Goal: Transaction & Acquisition: Purchase product/service

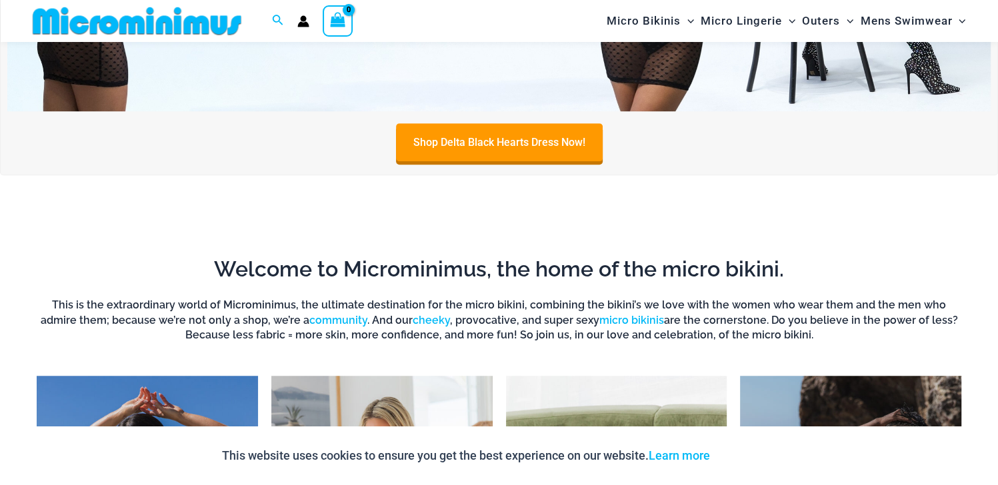
scroll to position [855, 0]
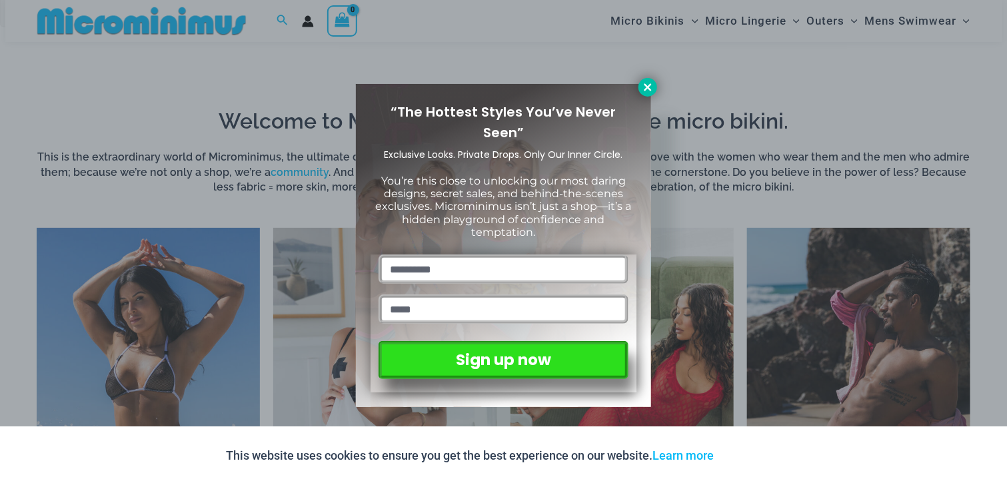
click at [647, 87] on icon at bounding box center [647, 86] width 7 height 7
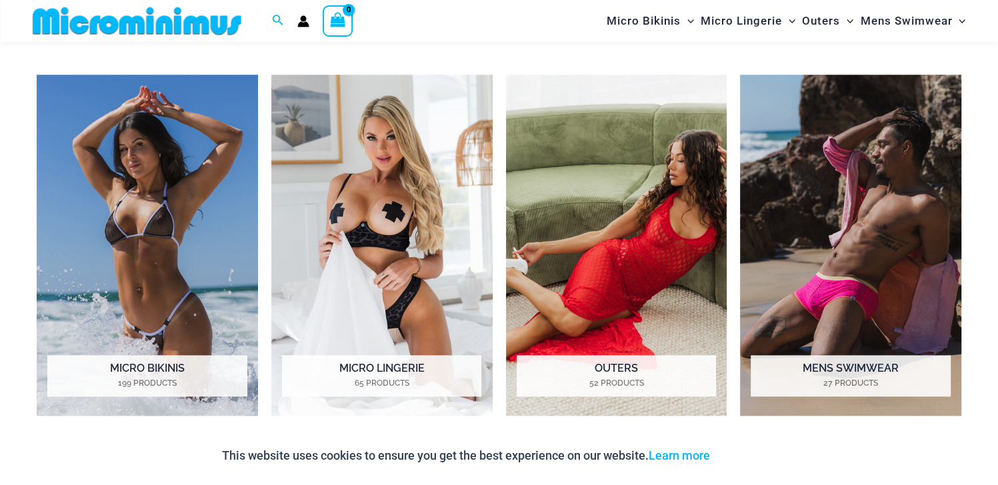
scroll to position [1055, 0]
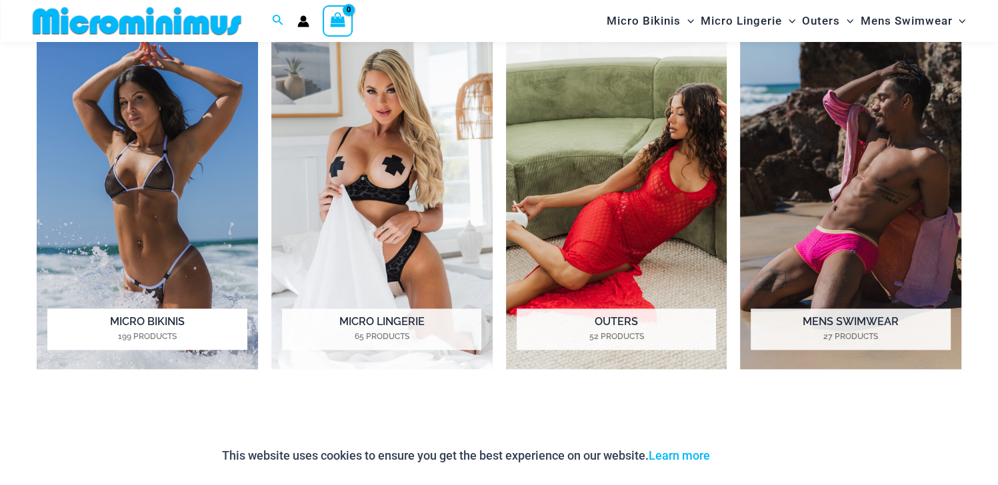
click at [103, 203] on img "Visit product category Micro Bikinis" at bounding box center [147, 198] width 221 height 341
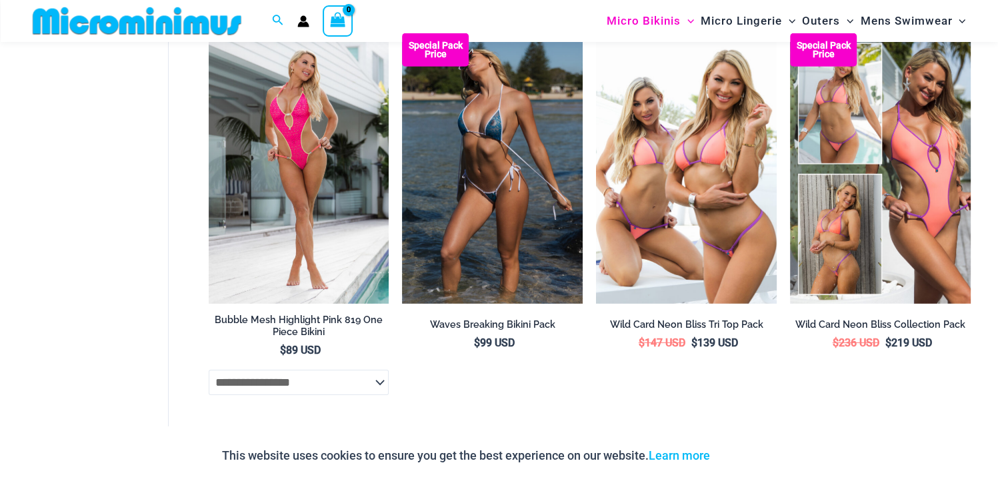
scroll to position [3264, 0]
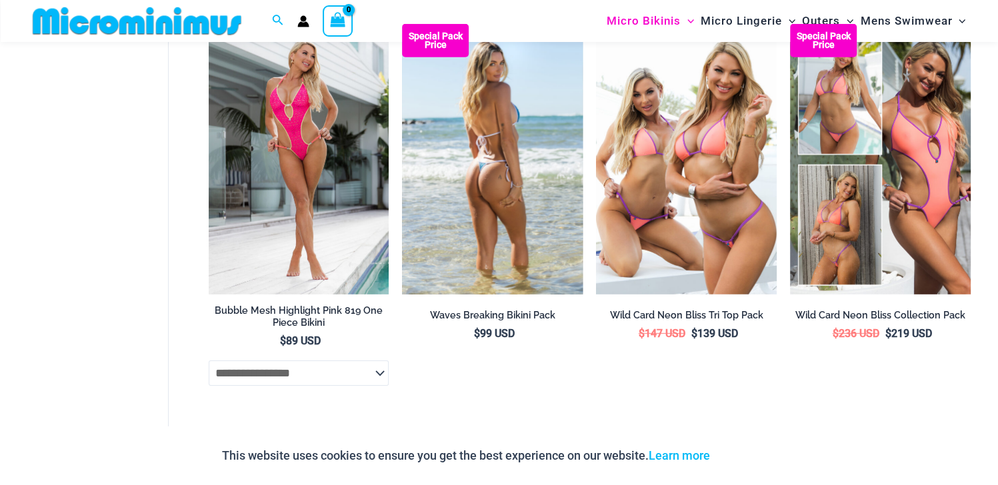
click at [485, 141] on img at bounding box center [492, 159] width 181 height 271
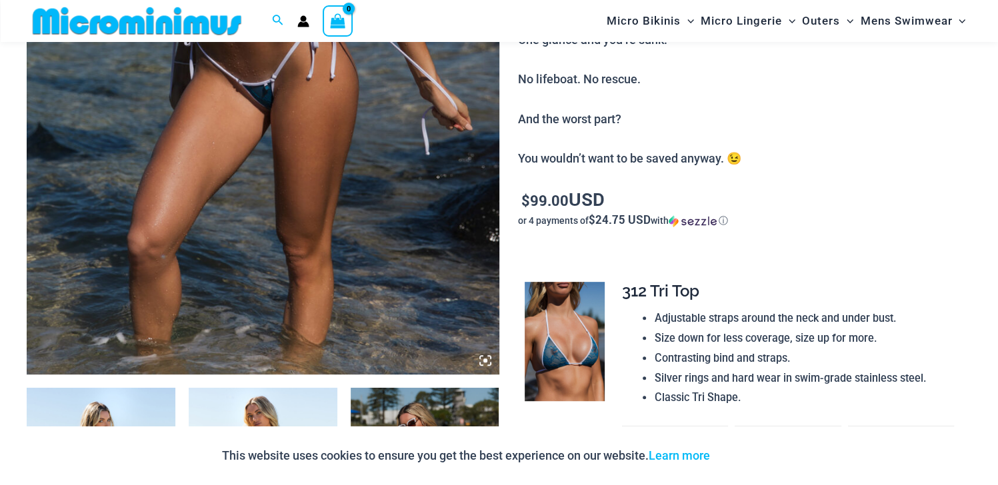
scroll to position [589, 0]
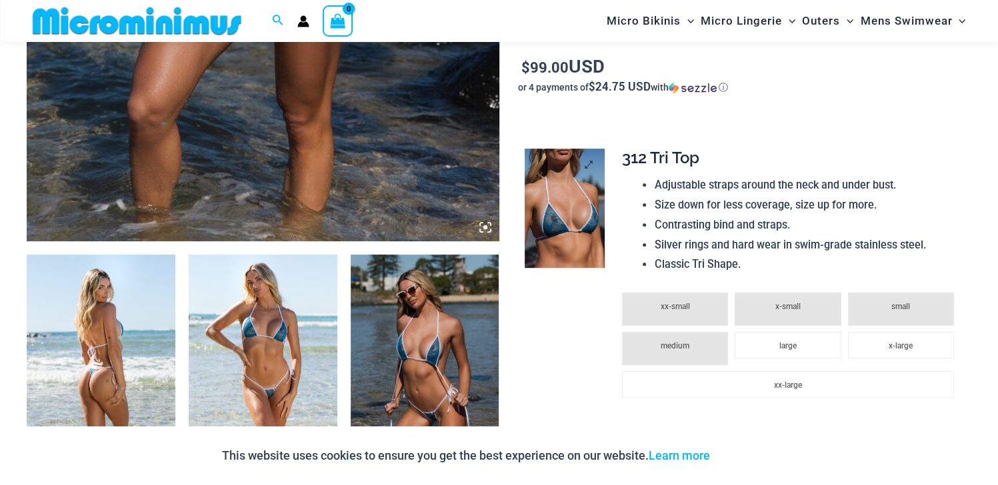
click at [598, 203] on img at bounding box center [565, 209] width 80 height 120
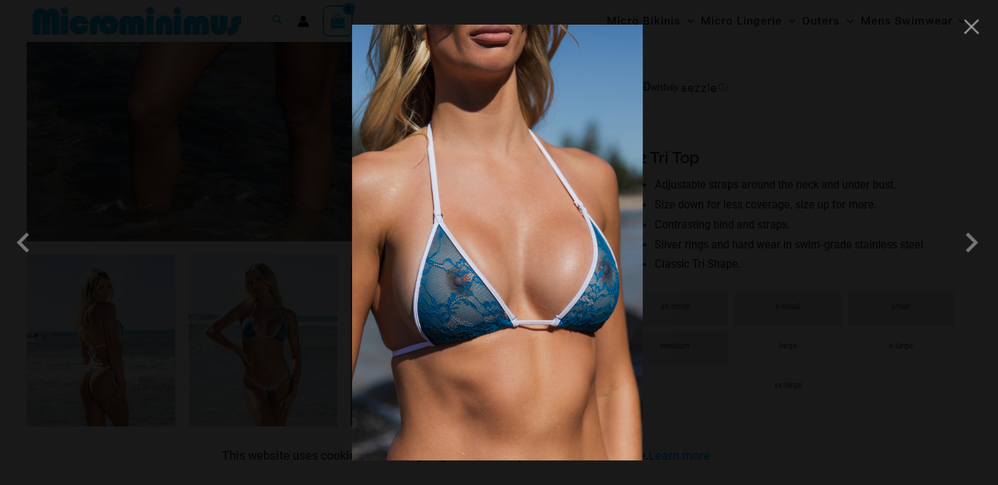
click at [457, 301] on img at bounding box center [497, 243] width 291 height 436
click at [25, 242] on span at bounding box center [27, 243] width 40 height 40
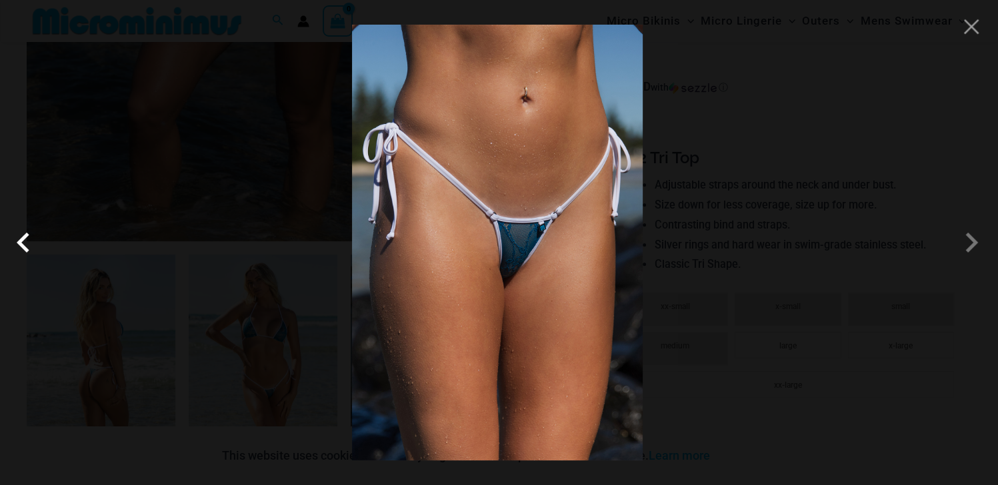
click at [25, 243] on span at bounding box center [27, 243] width 40 height 40
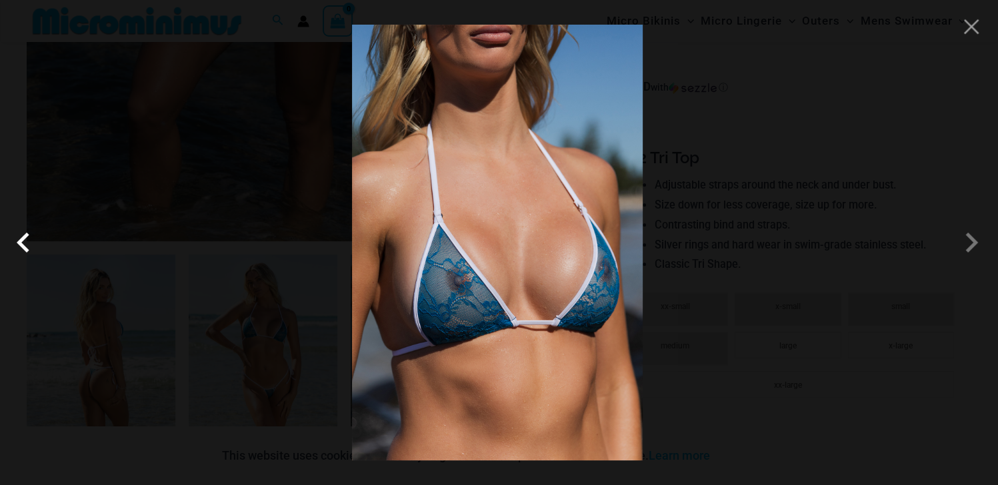
click at [25, 243] on span at bounding box center [27, 243] width 40 height 40
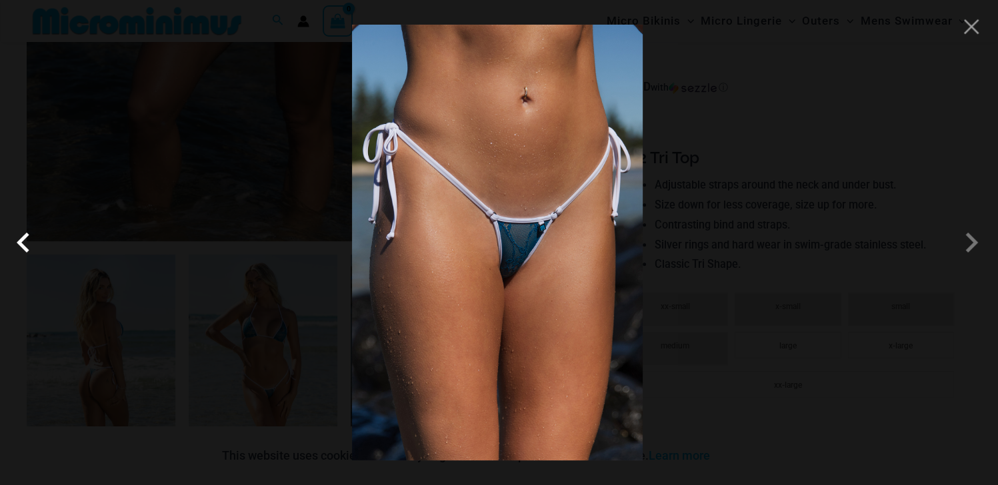
click at [25, 243] on span at bounding box center [27, 243] width 40 height 40
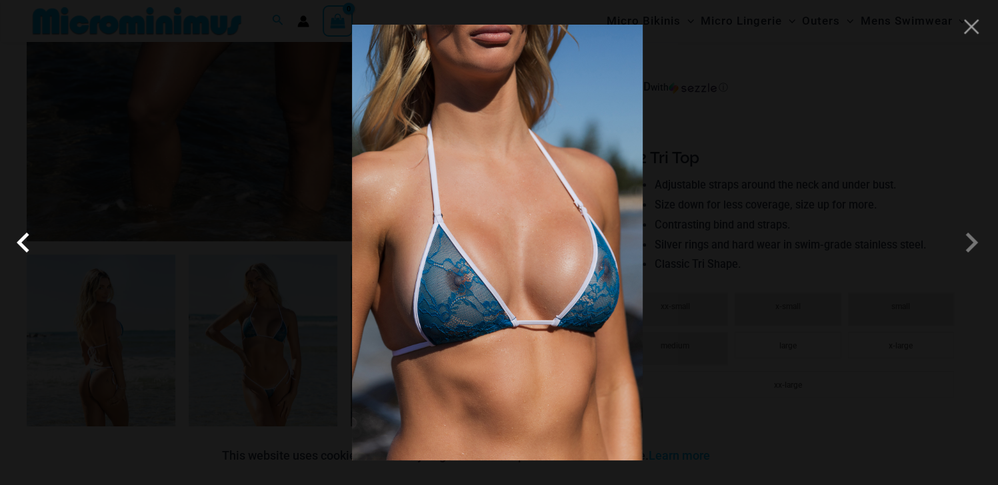
click at [25, 243] on span at bounding box center [27, 243] width 40 height 40
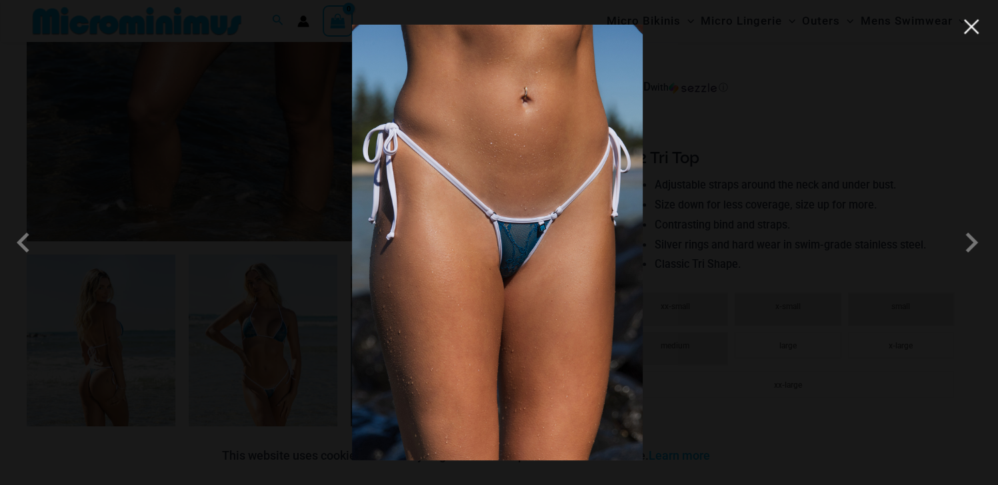
click at [972, 31] on button "Close" at bounding box center [971, 27] width 20 height 20
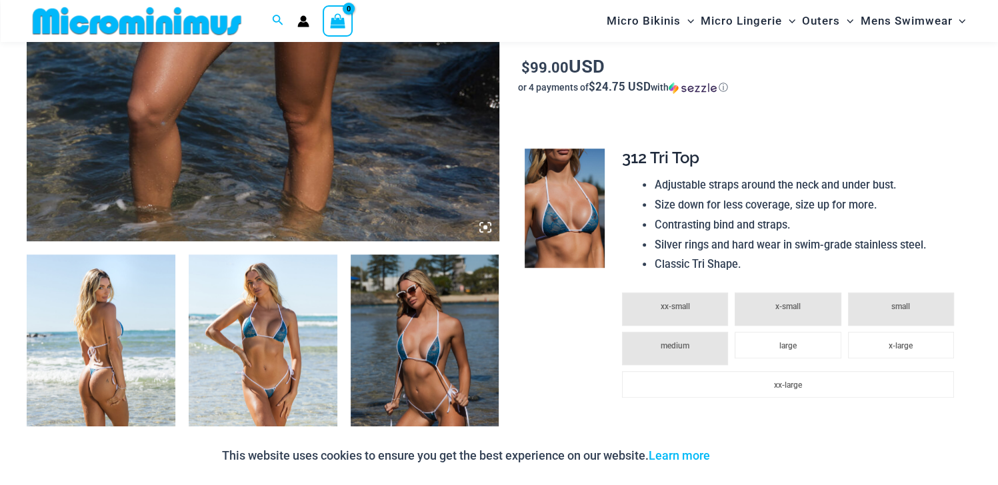
click at [291, 338] on img at bounding box center [263, 366] width 149 height 223
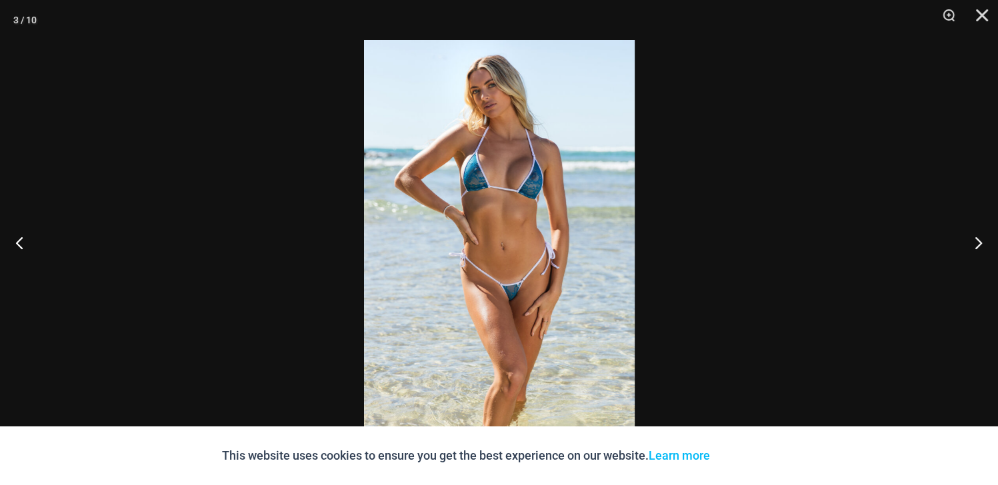
click at [549, 260] on img at bounding box center [499, 242] width 271 height 405
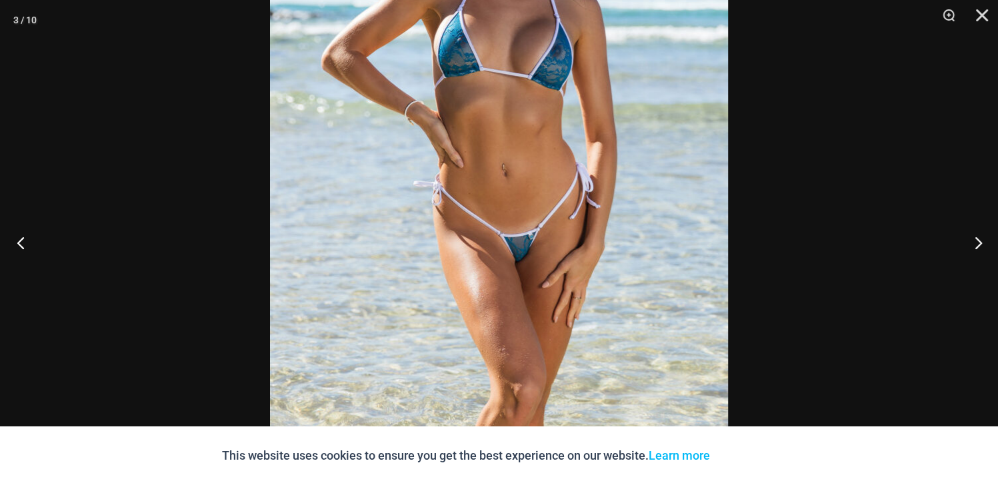
click at [21, 239] on button "Previous" at bounding box center [25, 242] width 50 height 67
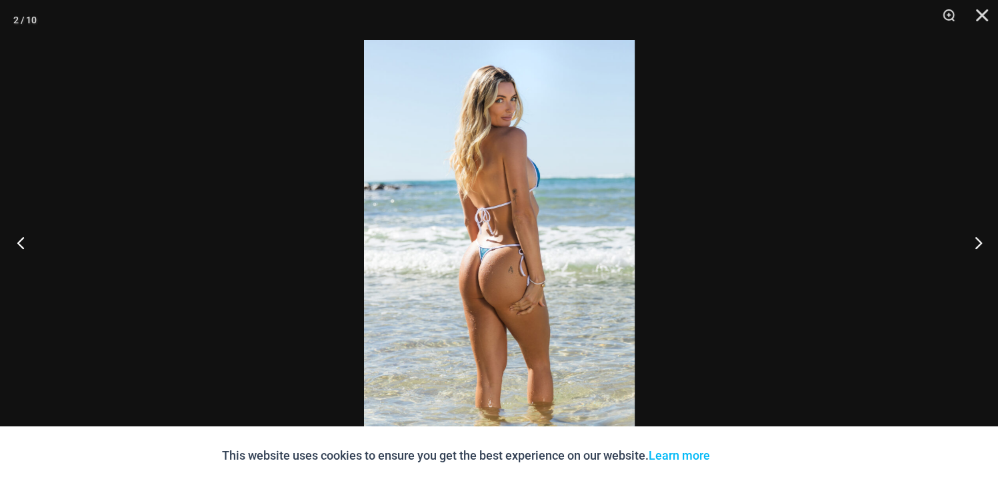
click at [21, 239] on button "Previous" at bounding box center [25, 242] width 50 height 67
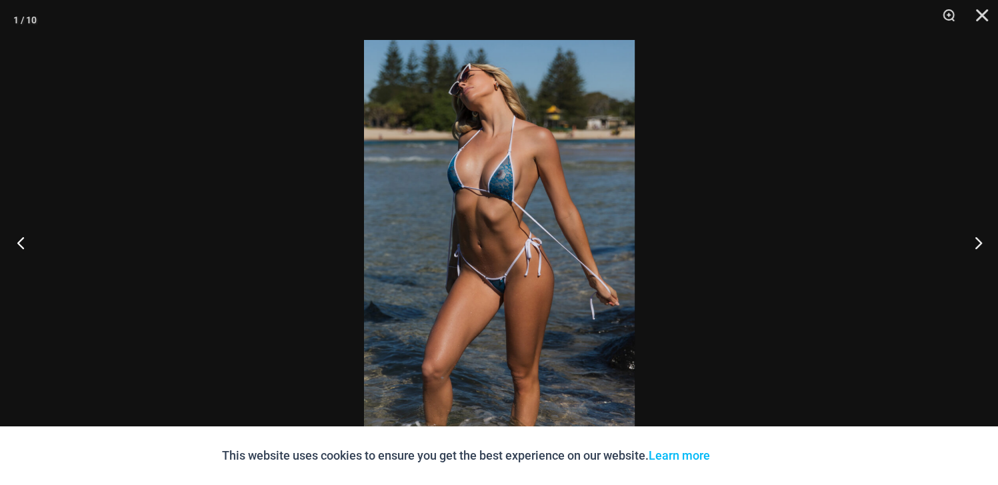
click at [21, 239] on button "Previous" at bounding box center [25, 242] width 50 height 67
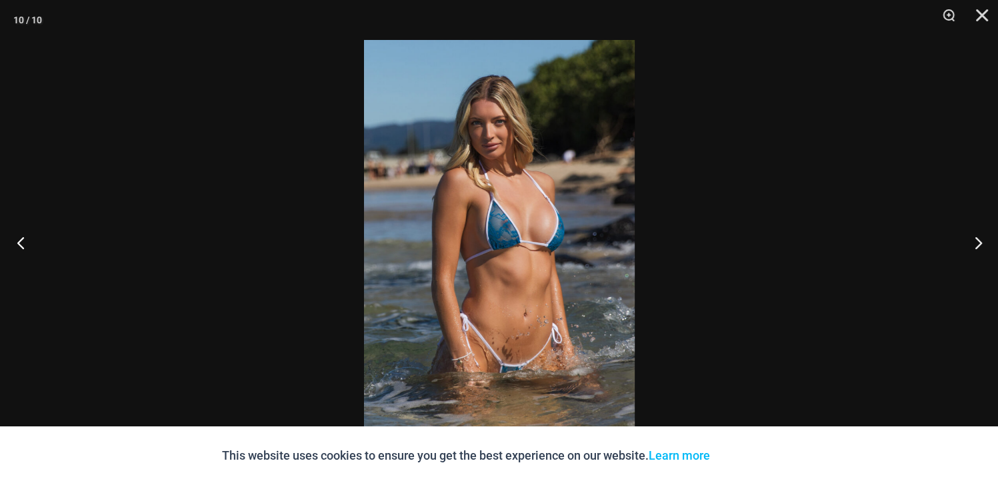
click at [21, 239] on button "Previous" at bounding box center [25, 242] width 50 height 67
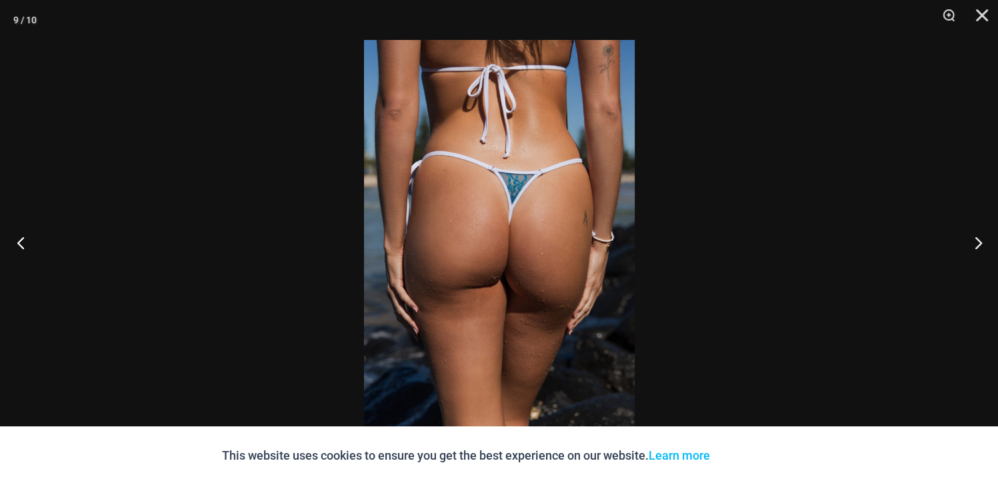
click at [21, 239] on button "Previous" at bounding box center [25, 242] width 50 height 67
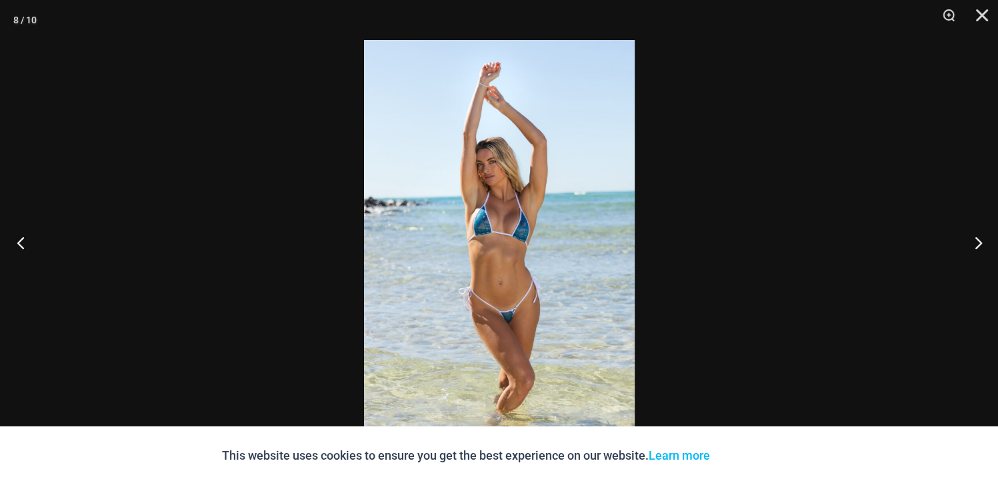
click at [21, 239] on button "Previous" at bounding box center [25, 242] width 50 height 67
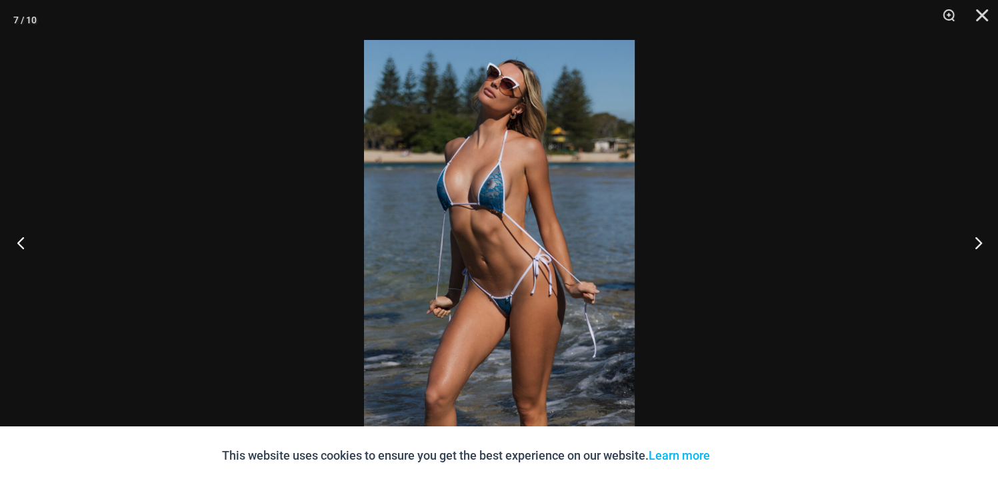
click at [21, 239] on button "Previous" at bounding box center [25, 242] width 50 height 67
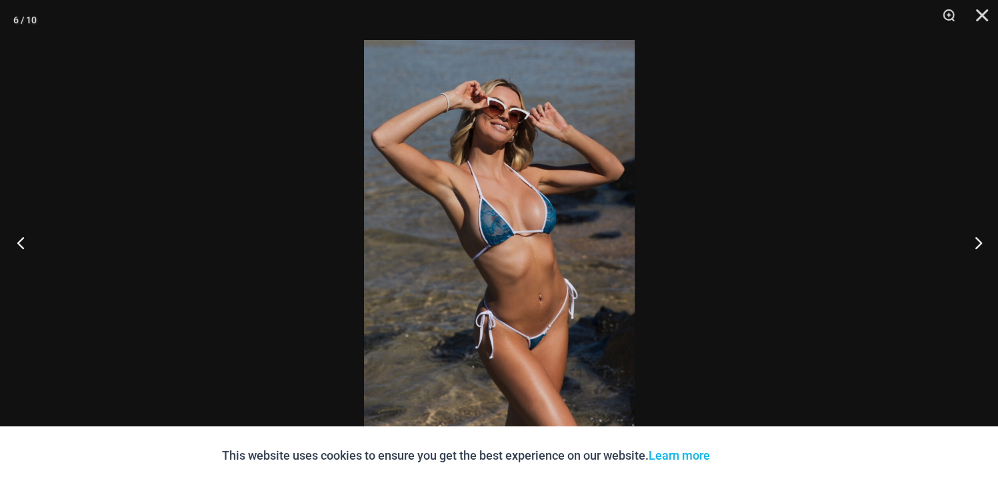
click at [18, 237] on button "Previous" at bounding box center [25, 242] width 50 height 67
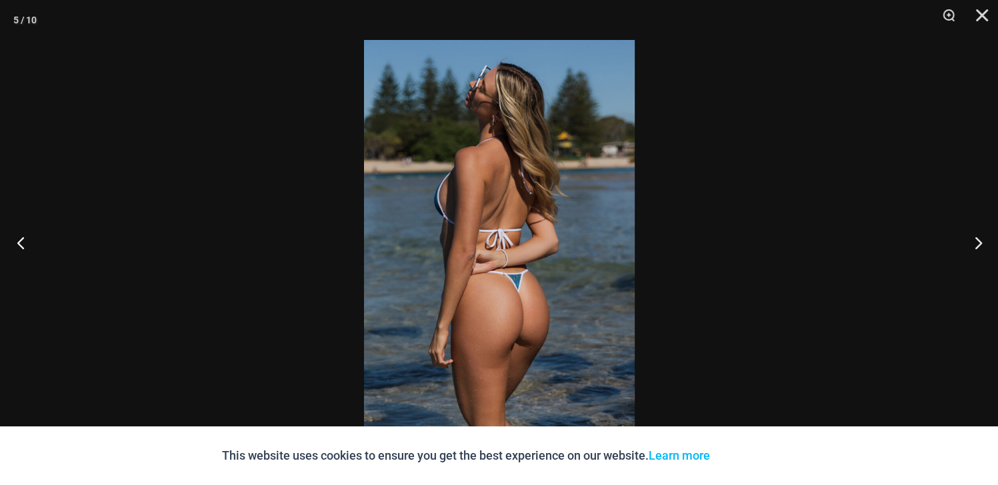
click at [18, 237] on button "Previous" at bounding box center [25, 242] width 50 height 67
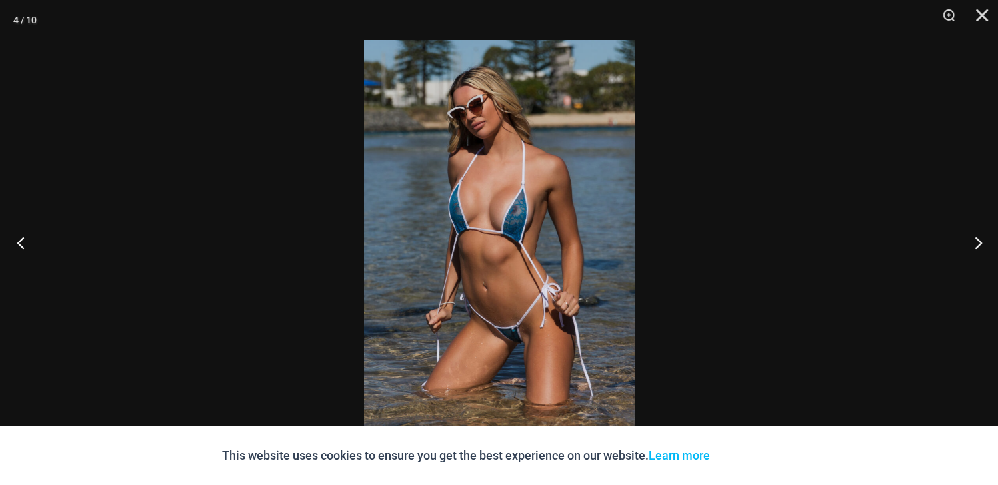
click at [18, 237] on button "Previous" at bounding box center [25, 242] width 50 height 67
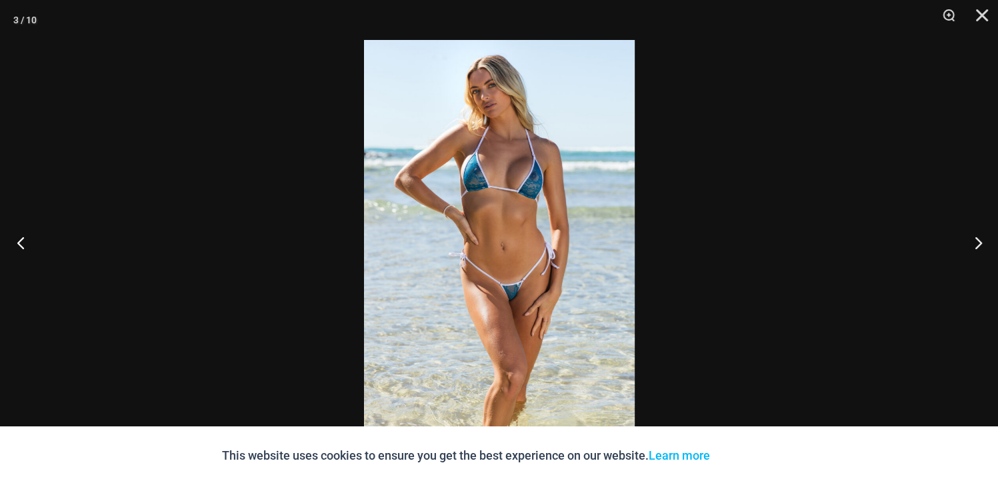
click at [18, 237] on button "Previous" at bounding box center [25, 242] width 50 height 67
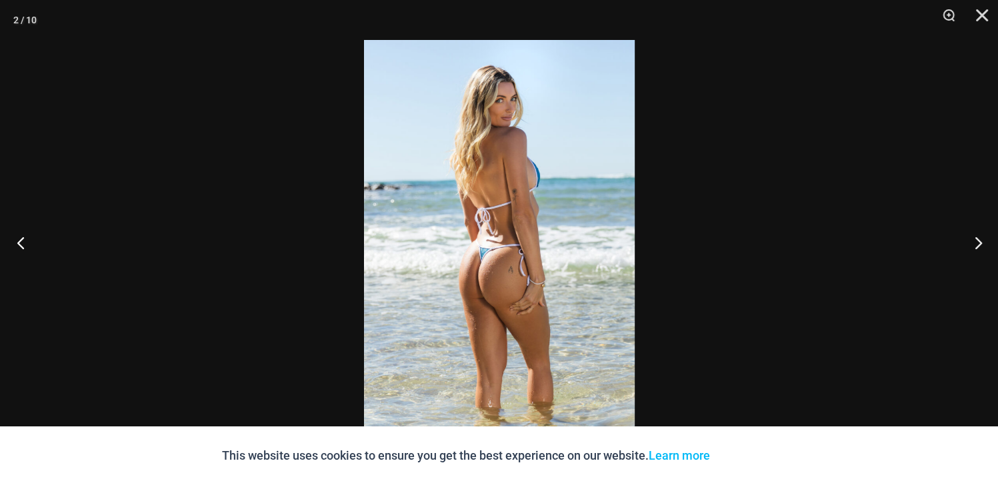
click at [18, 237] on button "Previous" at bounding box center [25, 242] width 50 height 67
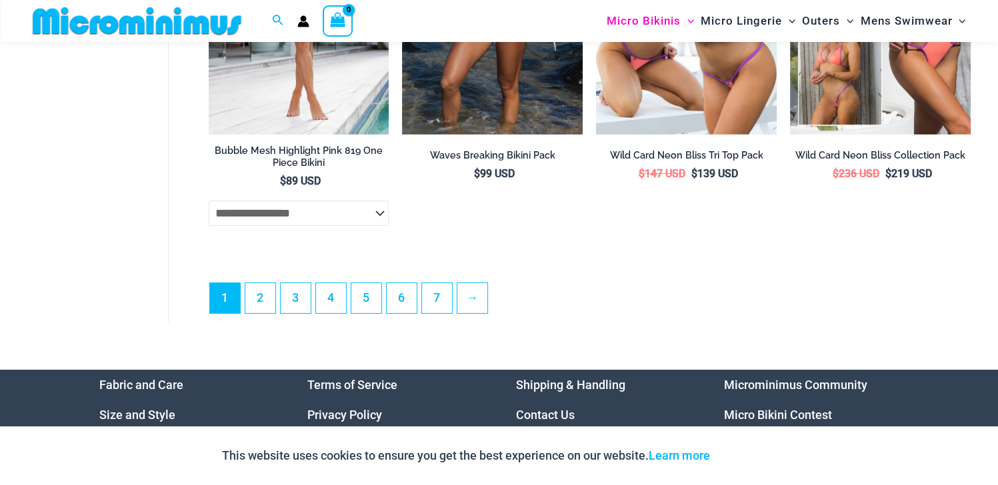
scroll to position [3425, 0]
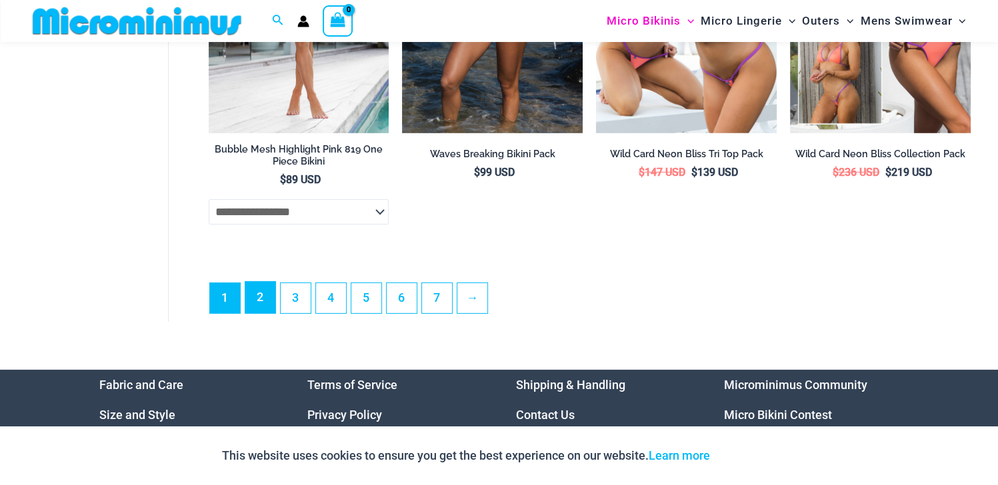
click at [254, 307] on link "2" at bounding box center [260, 297] width 30 height 31
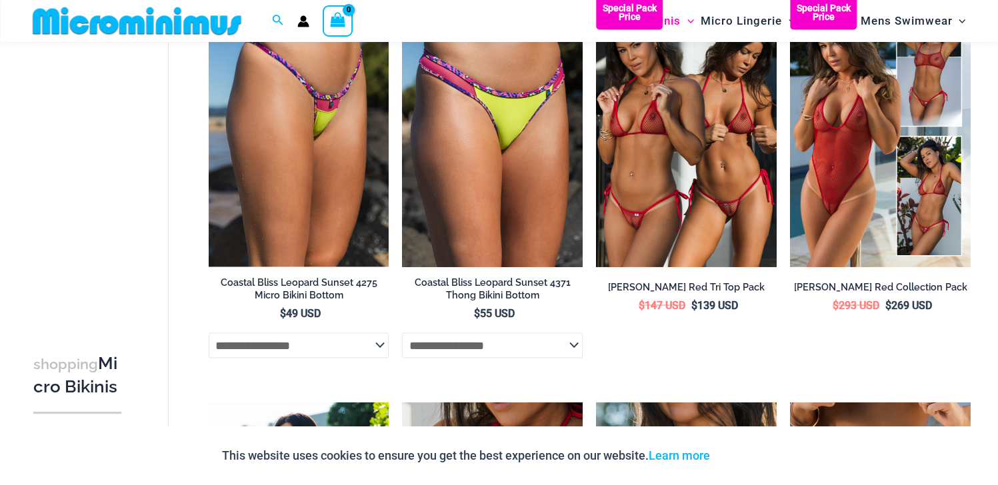
scroll to position [1789, 0]
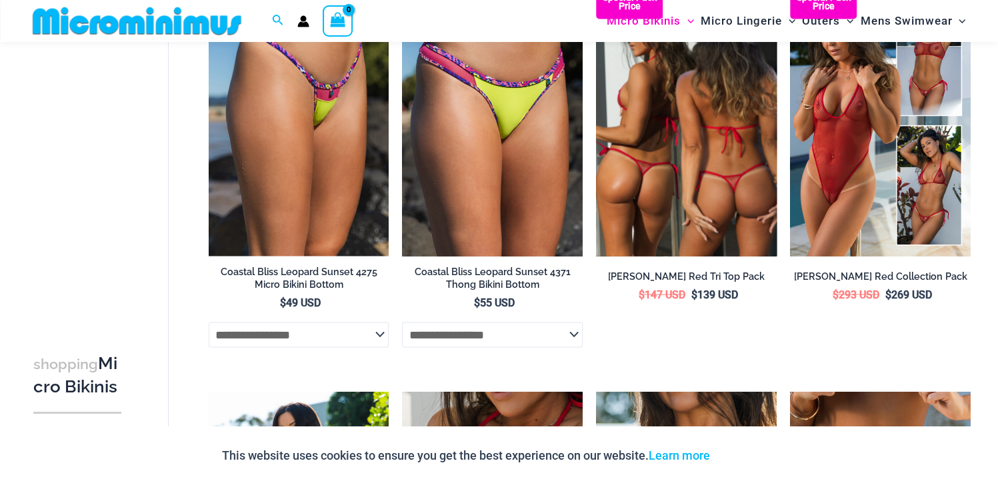
click at [685, 207] on img at bounding box center [686, 120] width 181 height 271
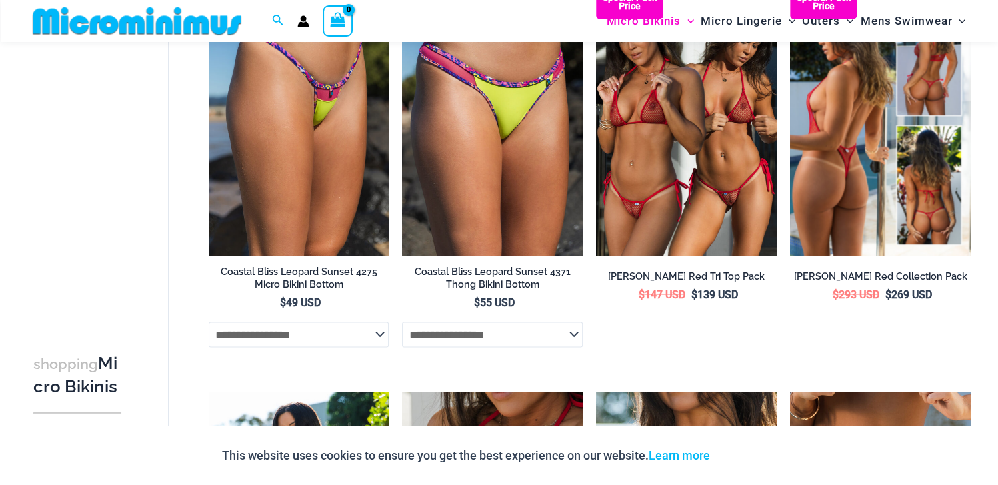
click at [831, 151] on img at bounding box center [880, 120] width 181 height 271
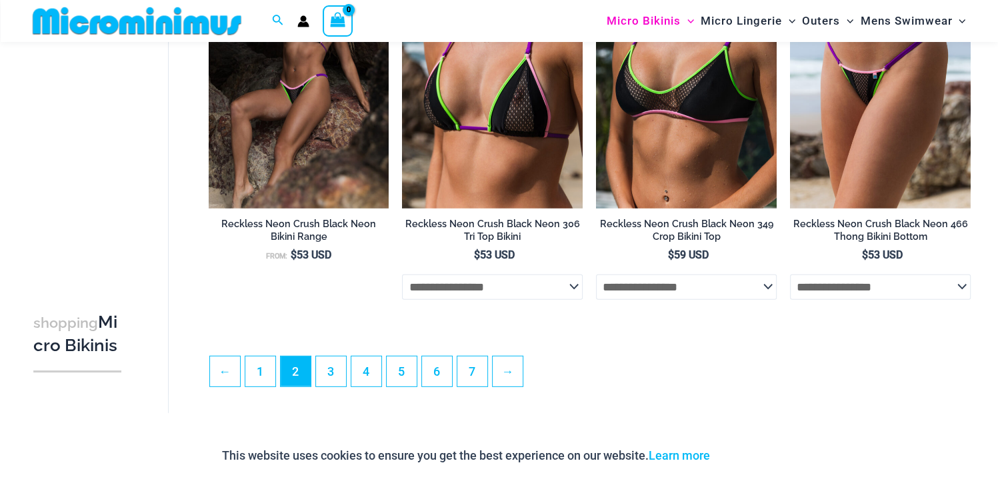
scroll to position [3122, 0]
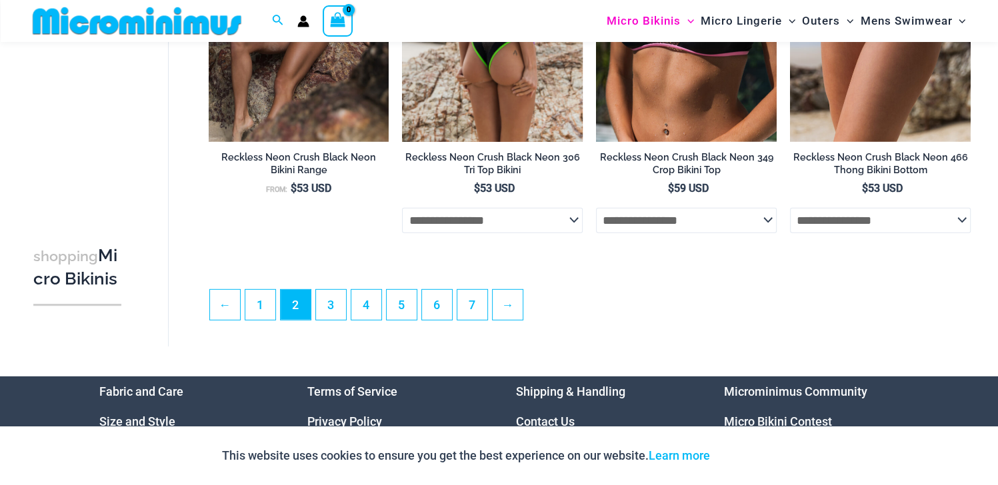
click at [571, 231] on select "**********" at bounding box center [492, 220] width 181 height 25
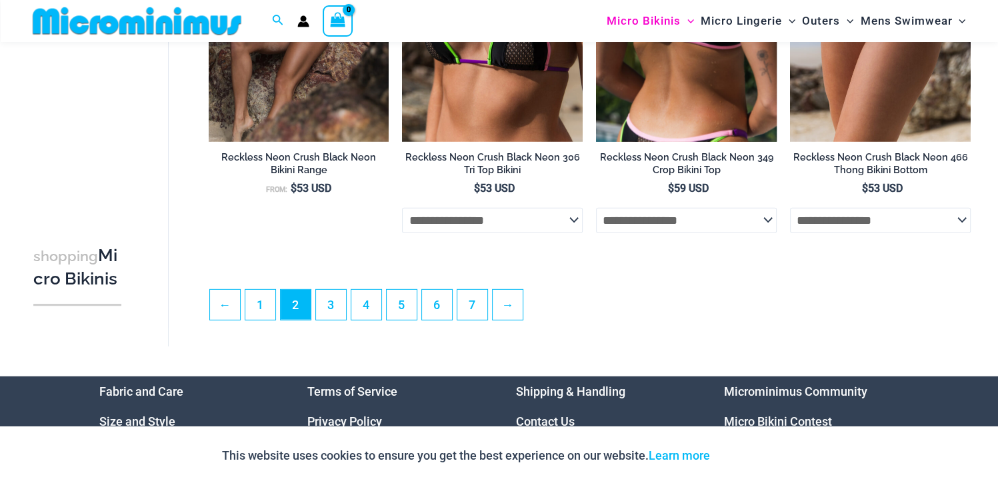
click at [765, 230] on select "**********" at bounding box center [686, 220] width 181 height 25
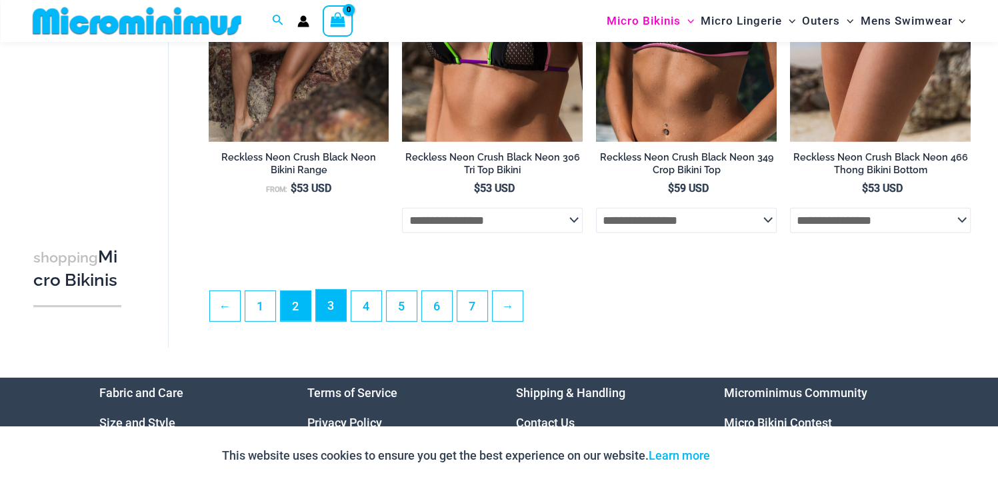
click at [324, 321] on link "3" at bounding box center [331, 305] width 30 height 31
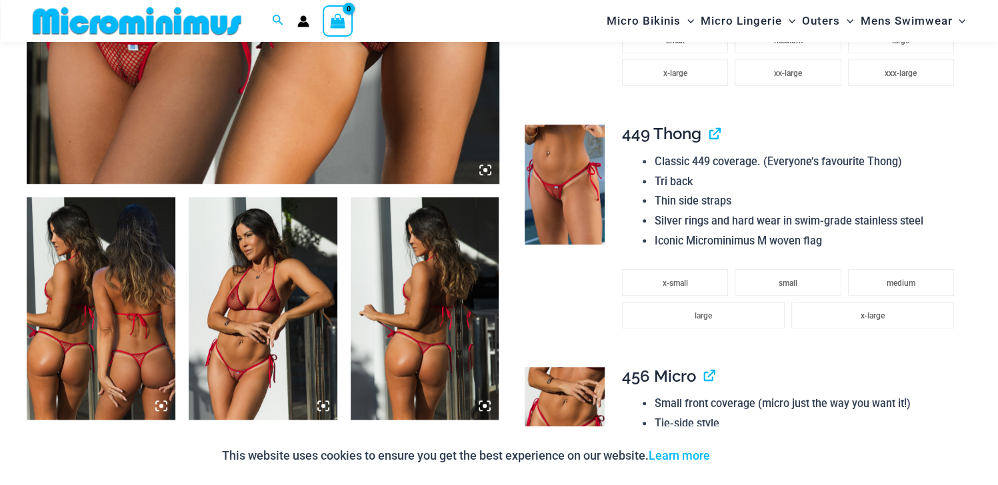
scroll to position [667, 0]
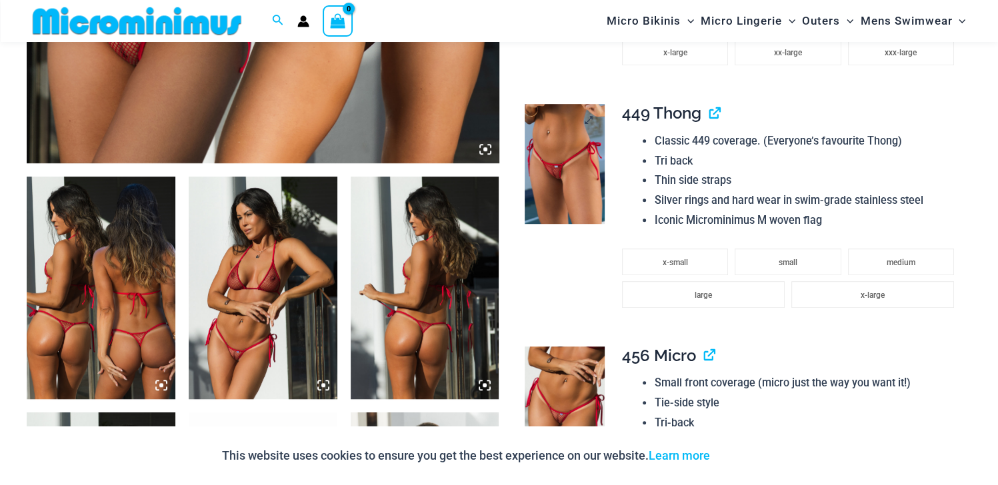
click at [555, 189] on img at bounding box center [565, 164] width 80 height 120
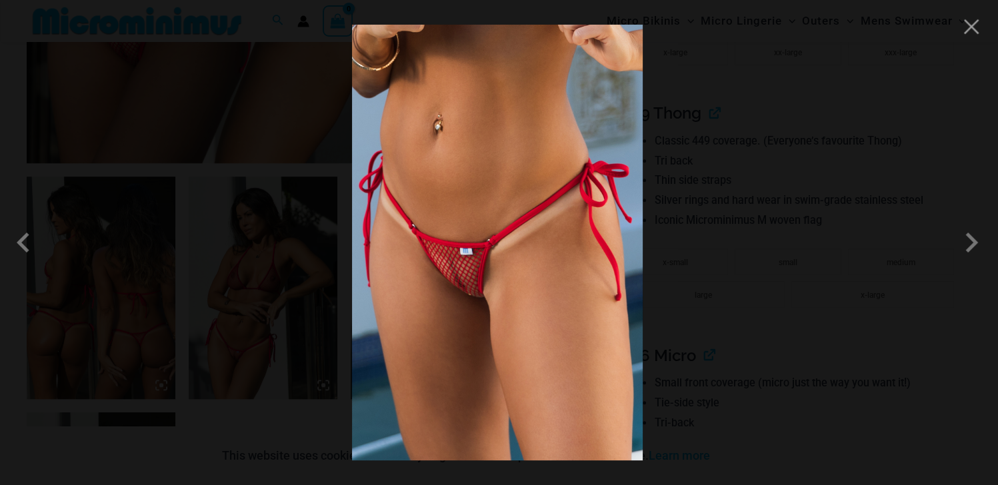
click at [468, 289] on img at bounding box center [497, 243] width 291 height 436
click at [23, 247] on span at bounding box center [27, 243] width 40 height 40
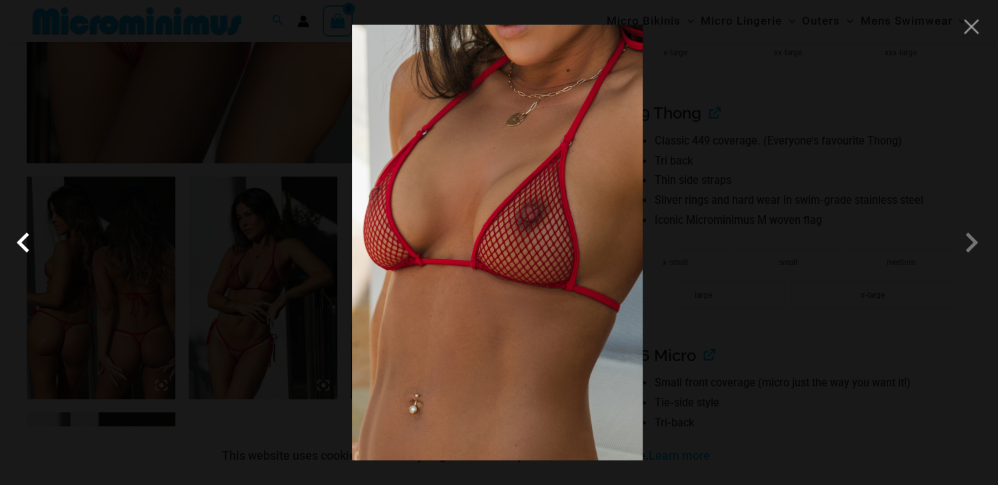
click at [23, 247] on span at bounding box center [27, 243] width 40 height 40
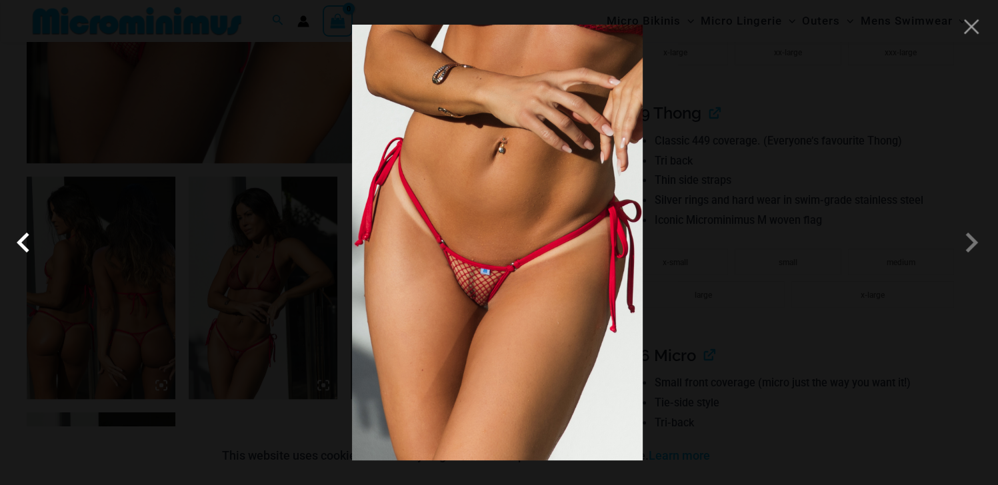
click at [23, 247] on span at bounding box center [27, 243] width 40 height 40
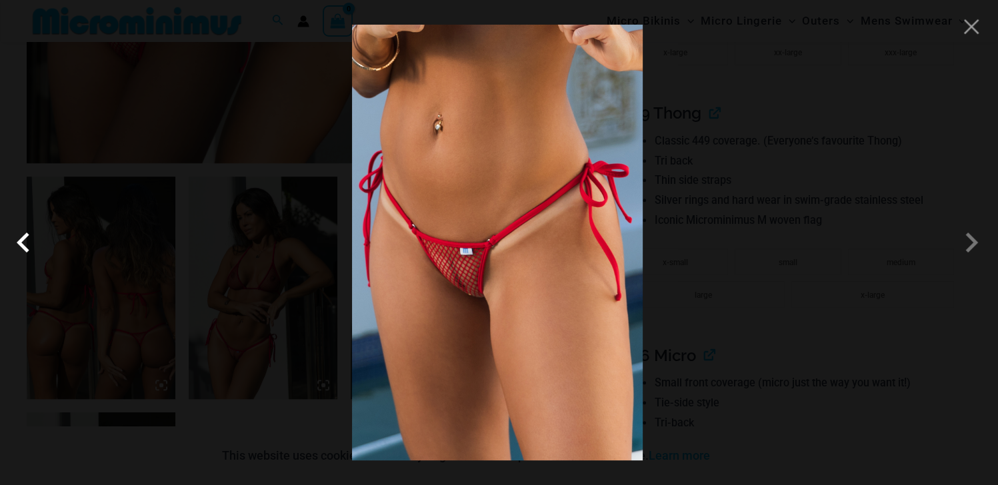
click at [23, 247] on span at bounding box center [27, 243] width 40 height 40
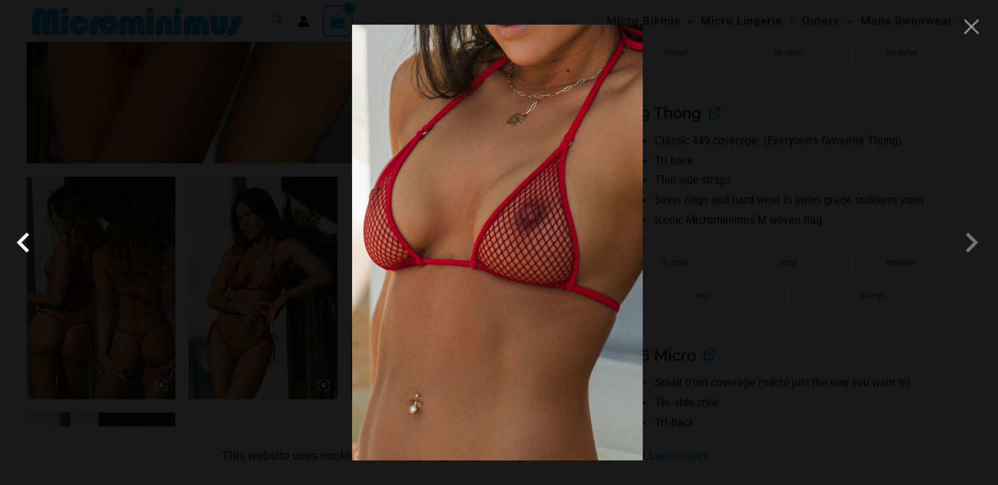
click at [23, 247] on span at bounding box center [27, 243] width 40 height 40
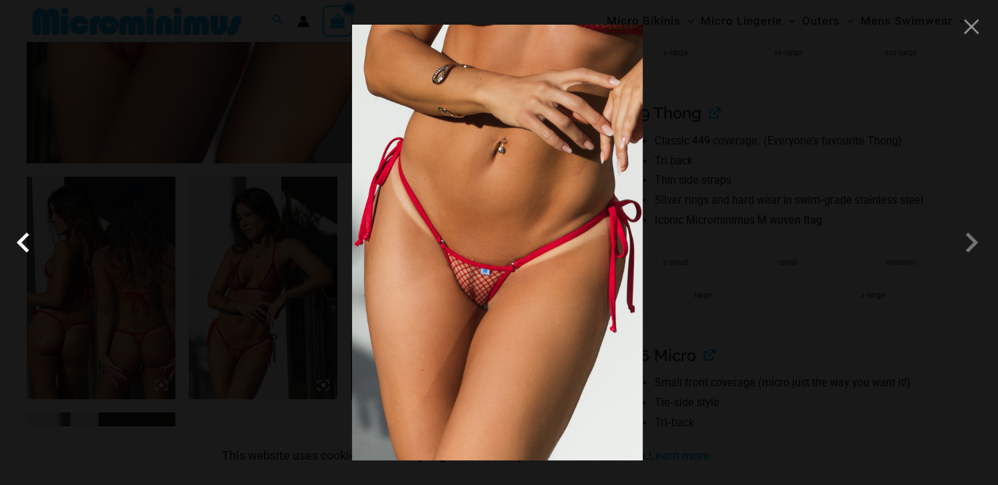
click at [23, 247] on span at bounding box center [27, 243] width 40 height 40
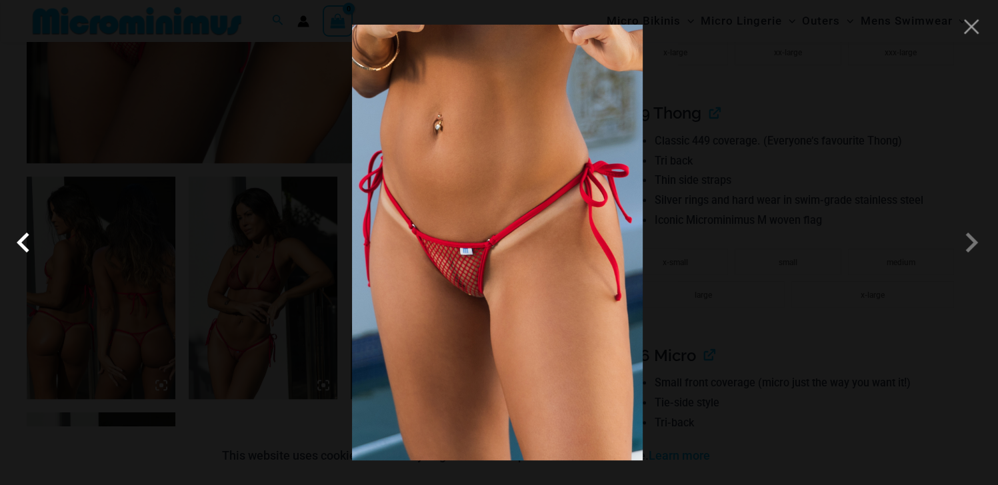
click at [23, 247] on span at bounding box center [27, 243] width 40 height 40
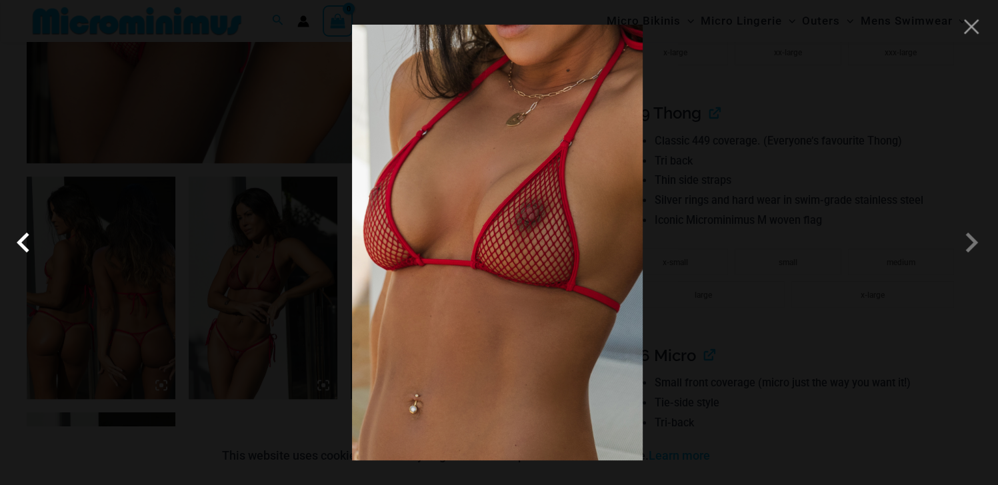
click at [23, 247] on span at bounding box center [27, 243] width 40 height 40
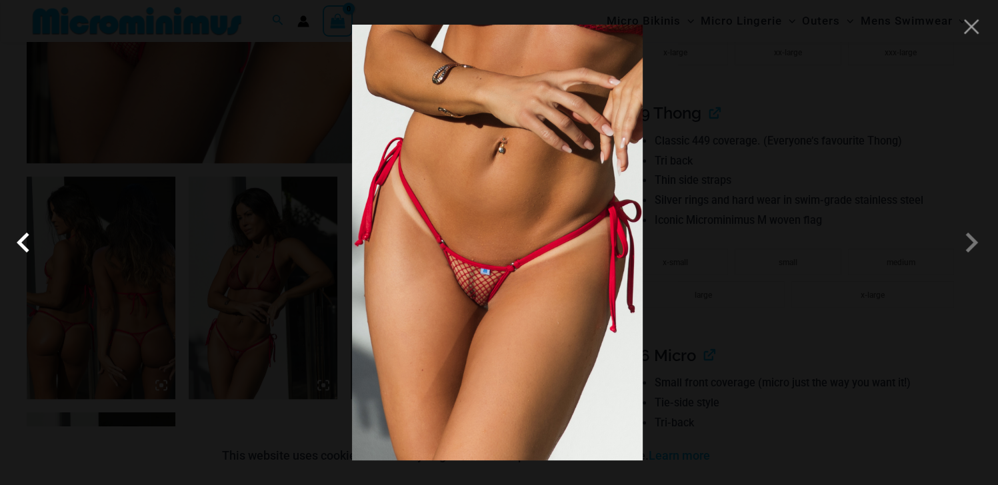
click at [23, 247] on span at bounding box center [27, 243] width 40 height 40
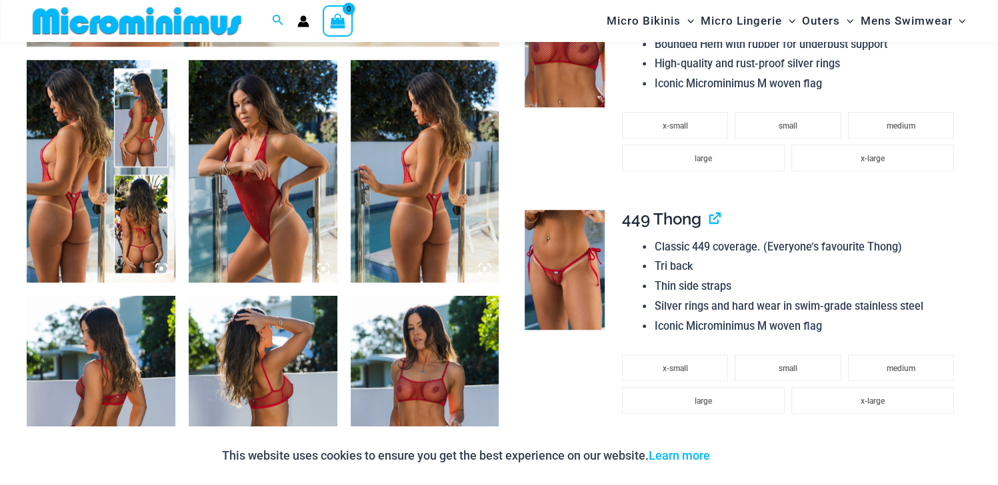
scroll to position [921, 0]
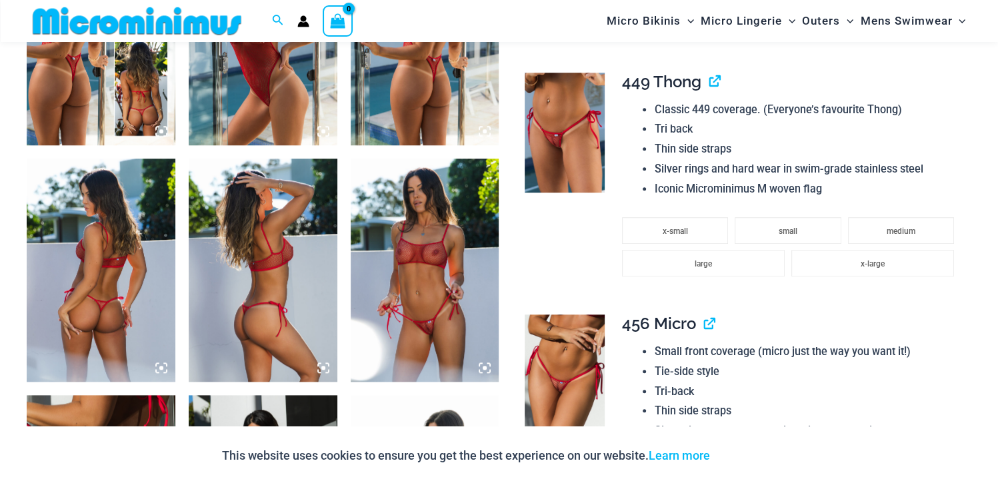
click at [401, 275] on img at bounding box center [425, 270] width 149 height 223
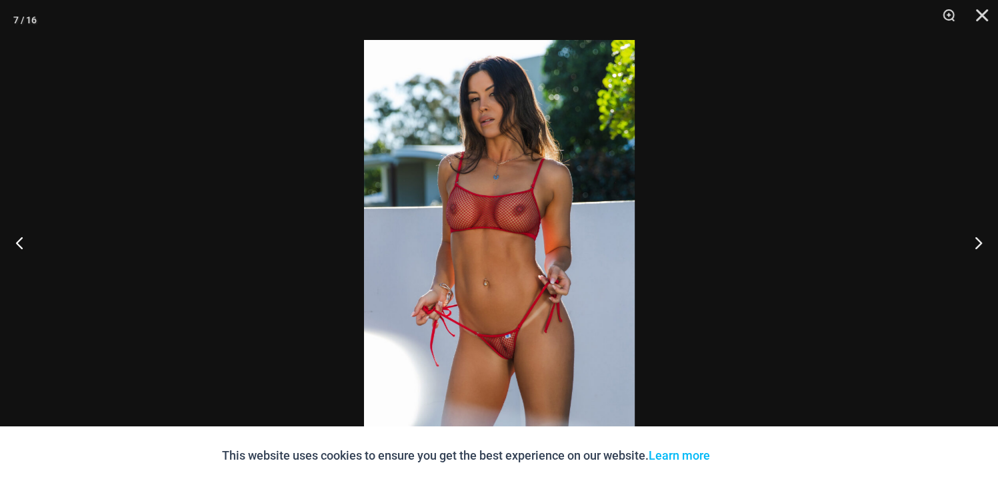
click at [458, 252] on img at bounding box center [499, 242] width 271 height 405
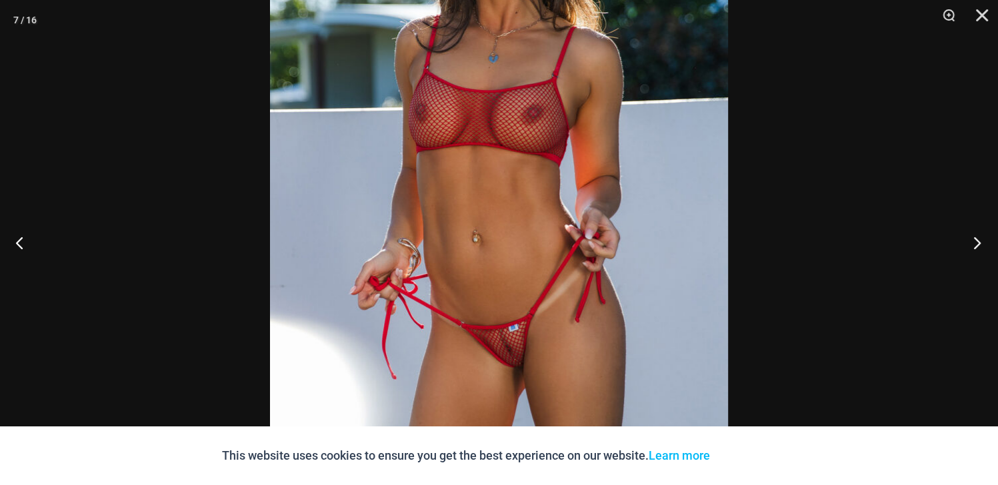
click at [975, 245] on button "Next" at bounding box center [973, 242] width 50 height 67
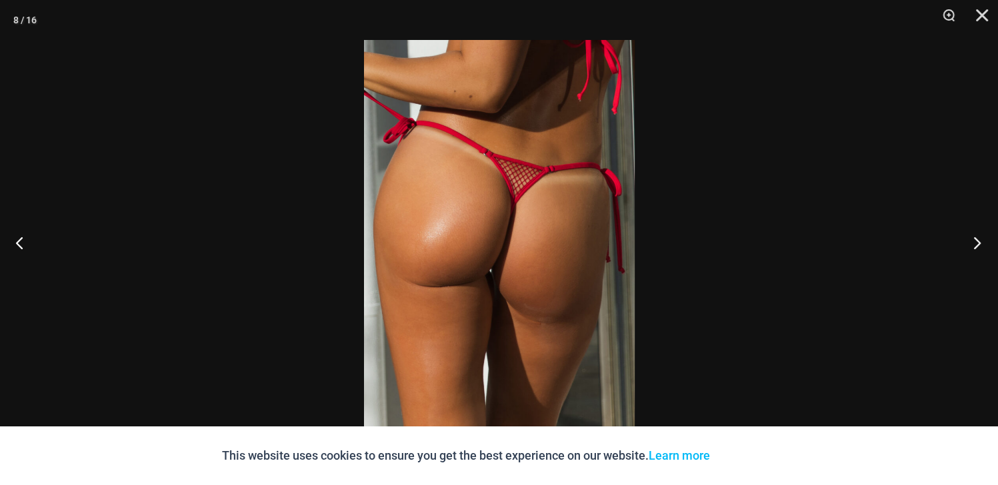
click at [975, 245] on button "Next" at bounding box center [973, 242] width 50 height 67
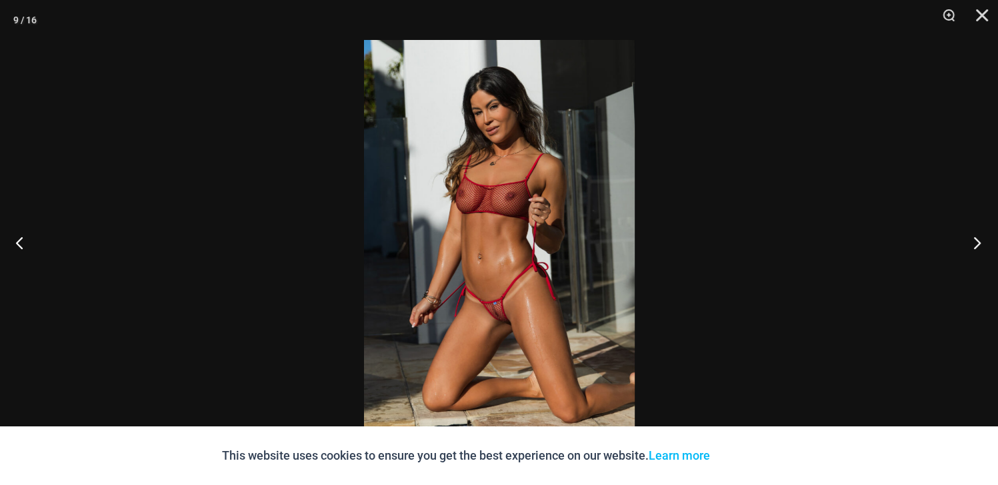
click at [975, 245] on button "Next" at bounding box center [973, 242] width 50 height 67
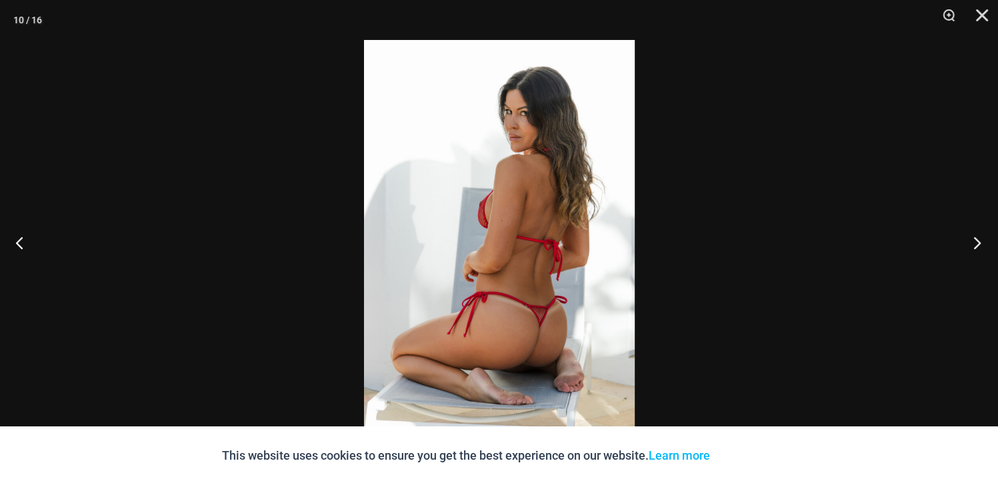
click at [975, 245] on button "Next" at bounding box center [973, 242] width 50 height 67
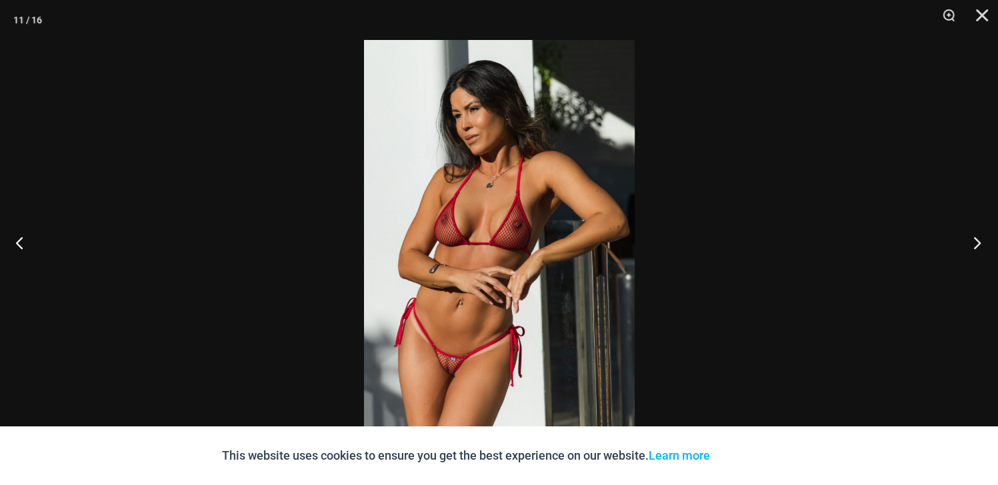
click at [975, 245] on button "Next" at bounding box center [973, 242] width 50 height 67
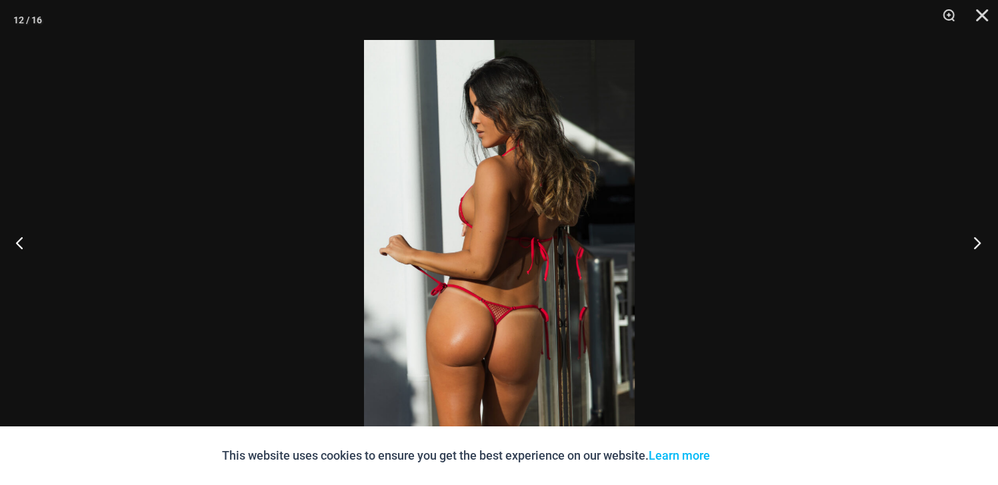
click at [975, 245] on button "Next" at bounding box center [973, 242] width 50 height 67
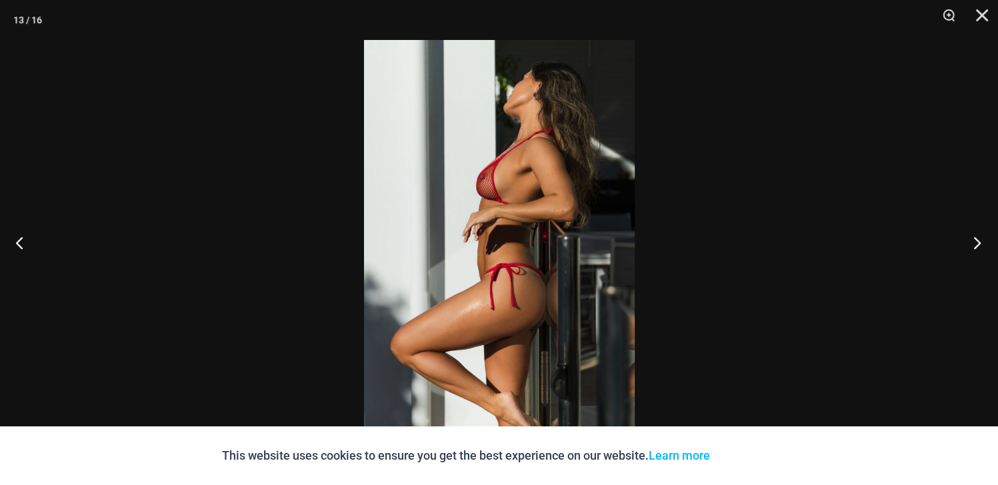
click at [975, 245] on button "Next" at bounding box center [973, 242] width 50 height 67
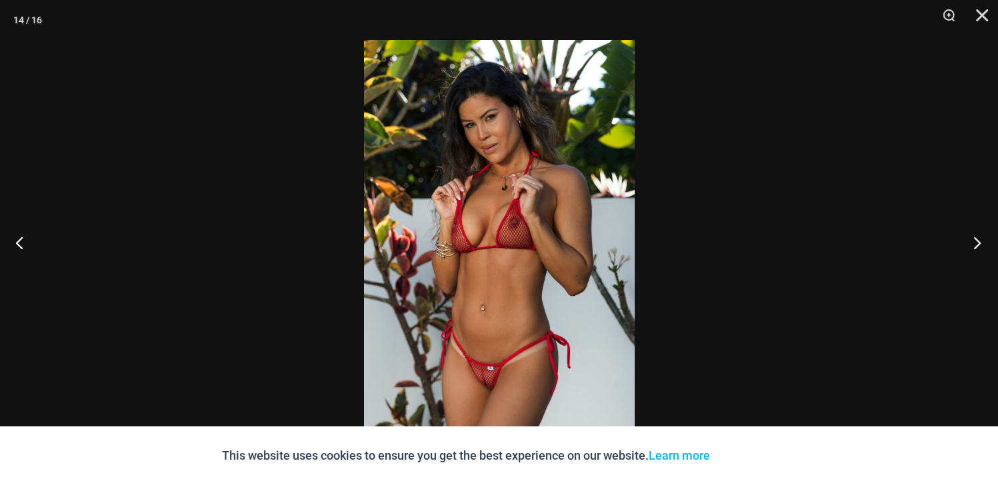
click at [975, 245] on button "Next" at bounding box center [973, 242] width 50 height 67
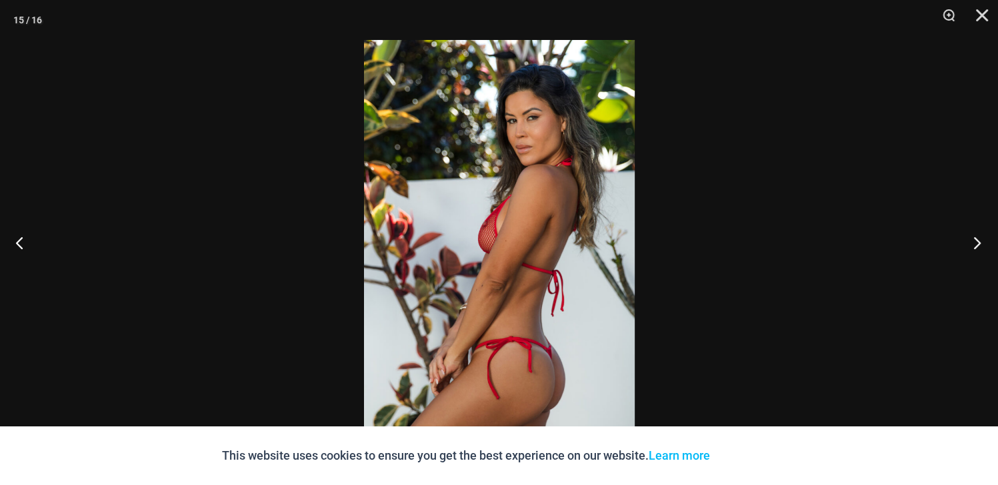
click at [975, 245] on button "Next" at bounding box center [973, 242] width 50 height 67
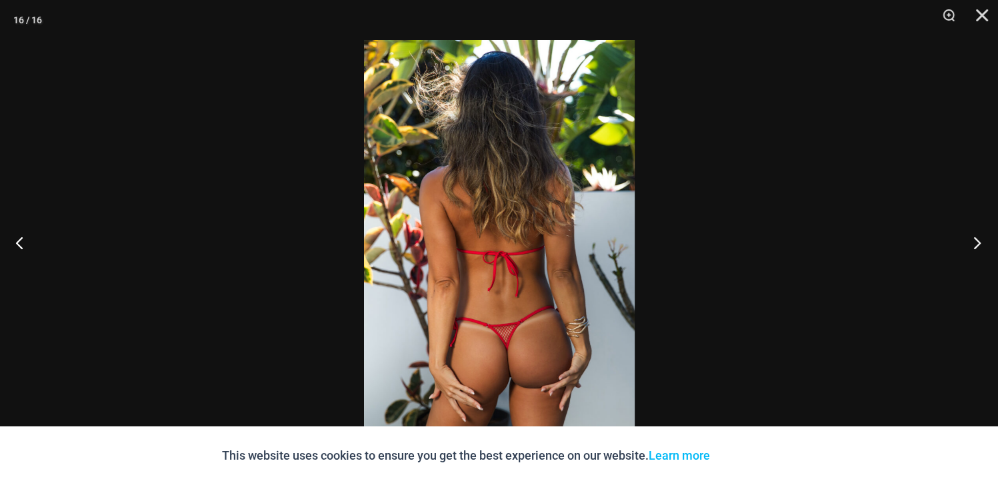
click at [975, 245] on button "Next" at bounding box center [973, 242] width 50 height 67
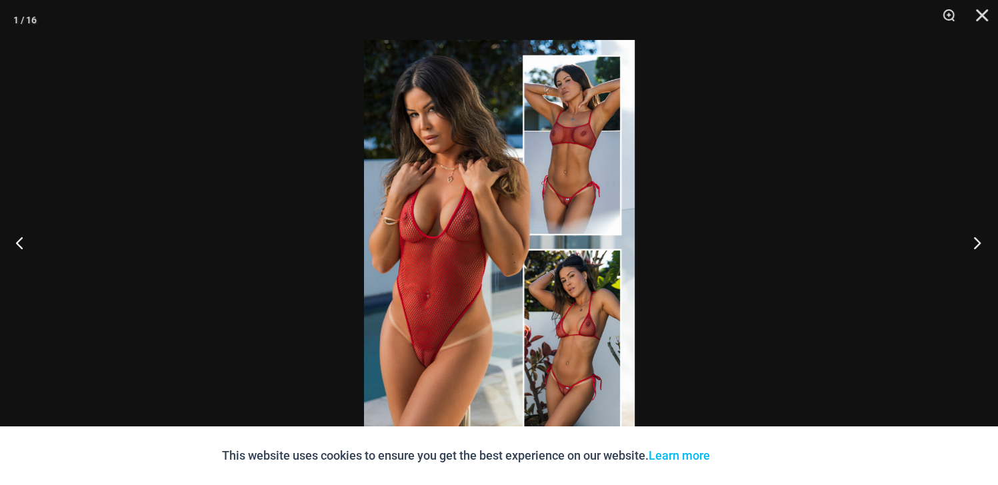
click at [975, 245] on button "Next" at bounding box center [973, 242] width 50 height 67
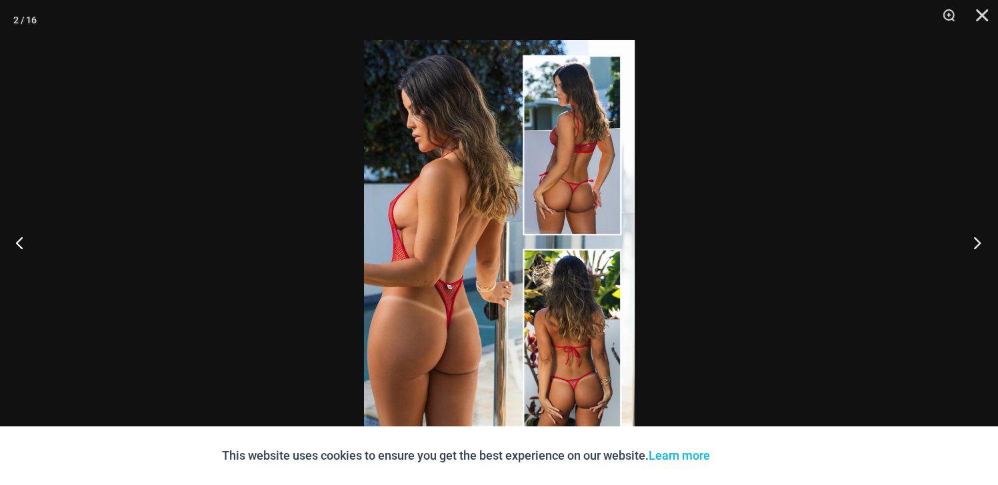
click at [975, 245] on button "Next" at bounding box center [973, 242] width 50 height 67
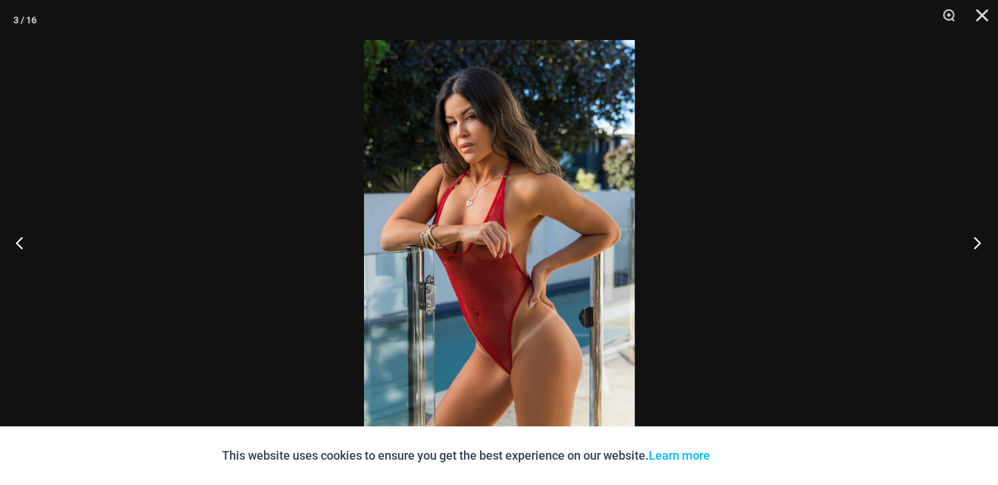
click at [975, 245] on button "Next" at bounding box center [973, 242] width 50 height 67
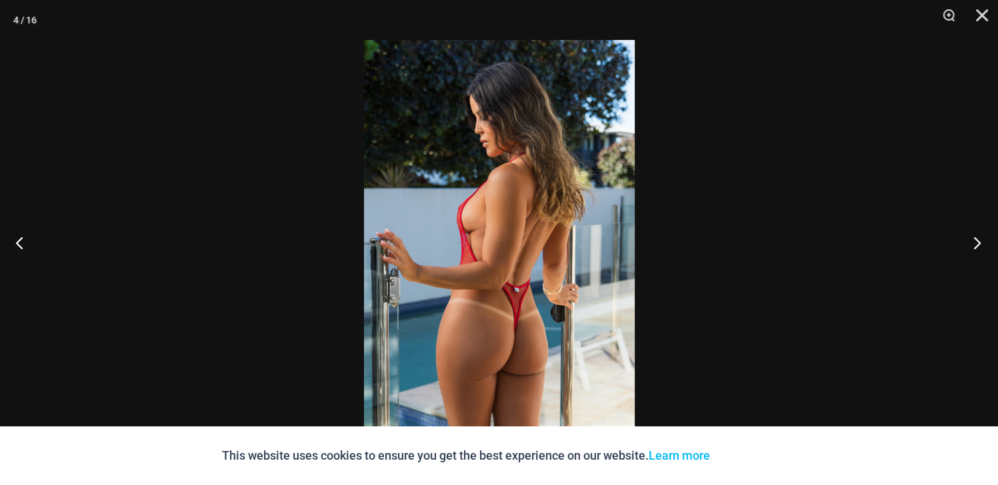
click at [975, 245] on button "Next" at bounding box center [973, 242] width 50 height 67
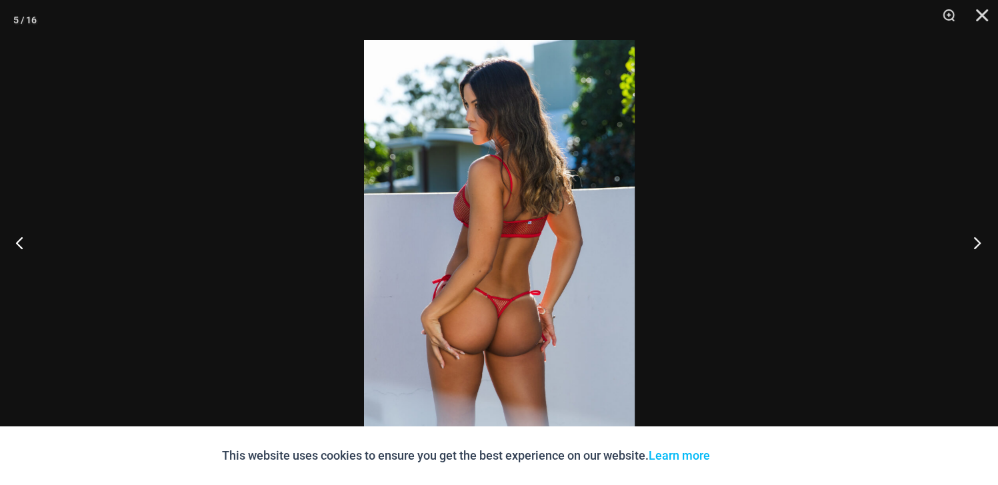
click at [975, 245] on button "Next" at bounding box center [973, 242] width 50 height 67
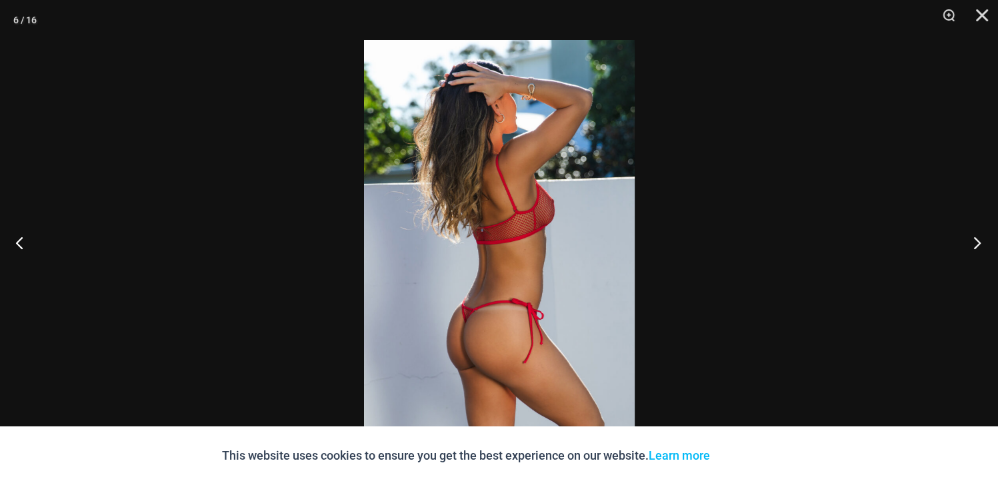
click at [975, 245] on button "Next" at bounding box center [973, 242] width 50 height 67
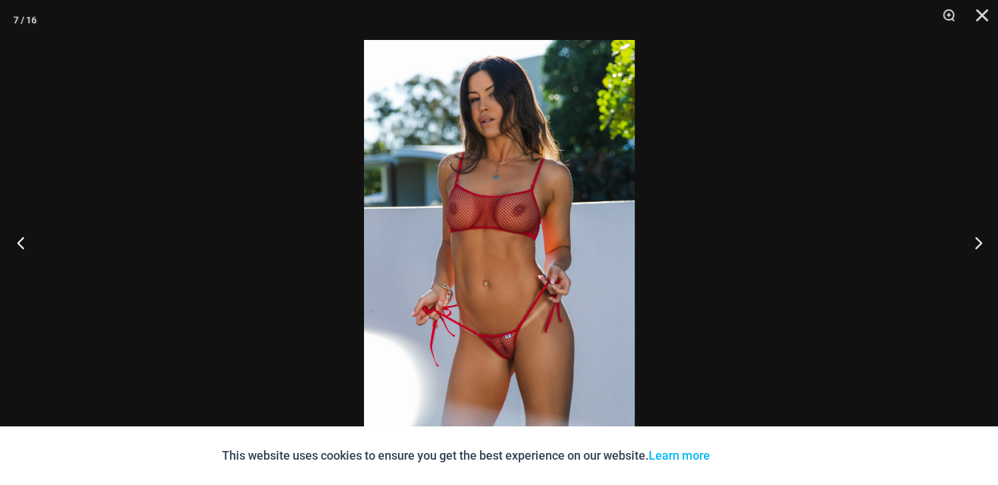
click at [19, 239] on button "Previous" at bounding box center [25, 242] width 50 height 67
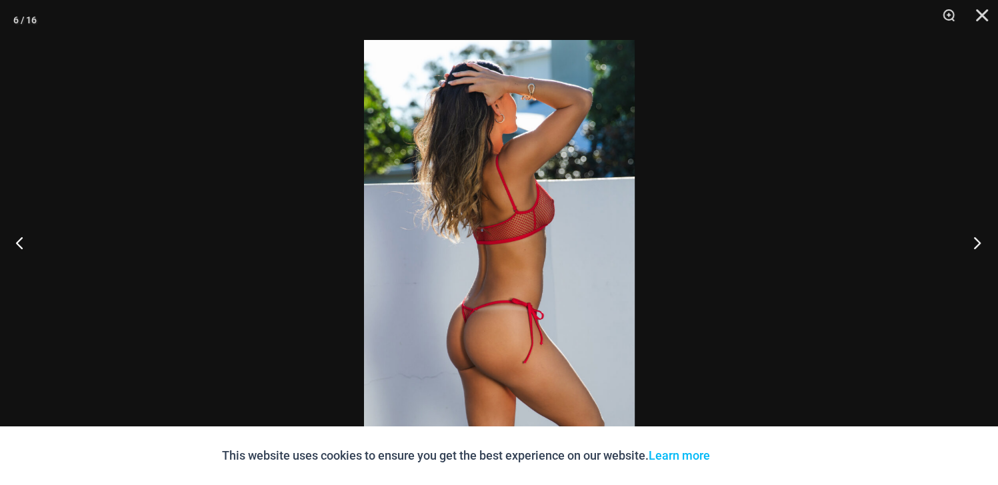
click at [976, 240] on button "Next" at bounding box center [973, 242] width 50 height 67
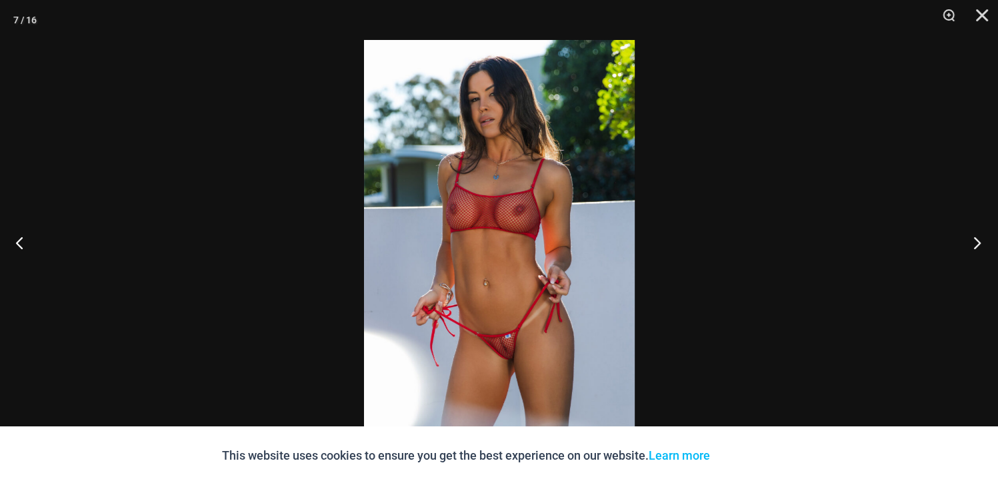
click at [976, 240] on button "Next" at bounding box center [973, 242] width 50 height 67
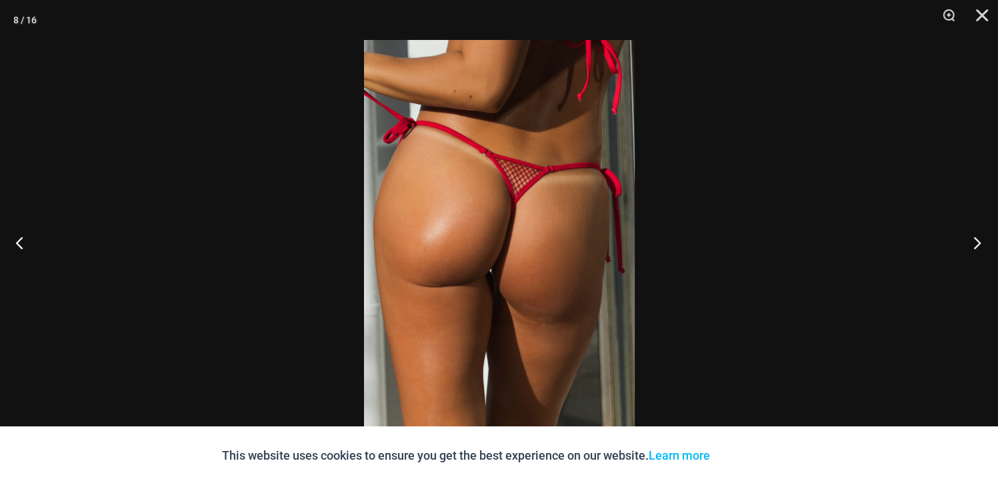
click at [976, 240] on button "Next" at bounding box center [973, 242] width 50 height 67
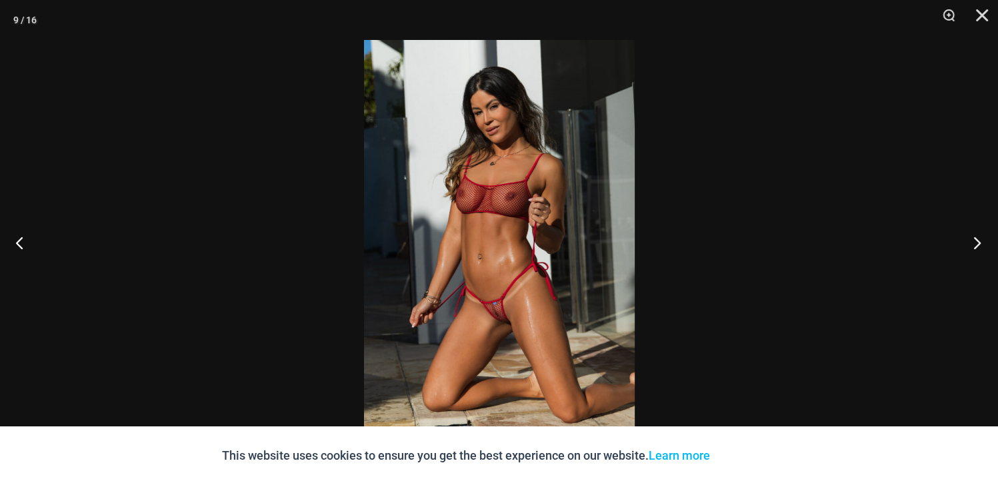
click at [976, 240] on button "Next" at bounding box center [973, 242] width 50 height 67
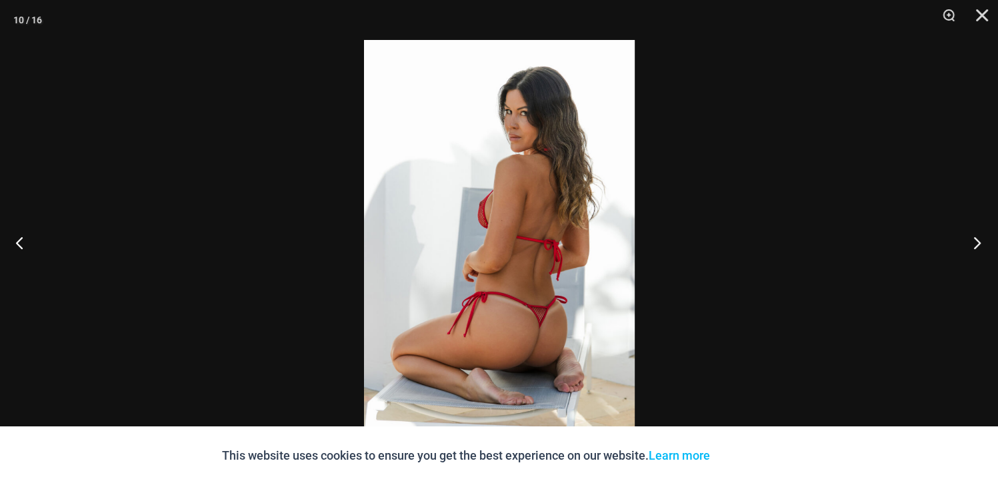
click at [976, 240] on button "Next" at bounding box center [973, 242] width 50 height 67
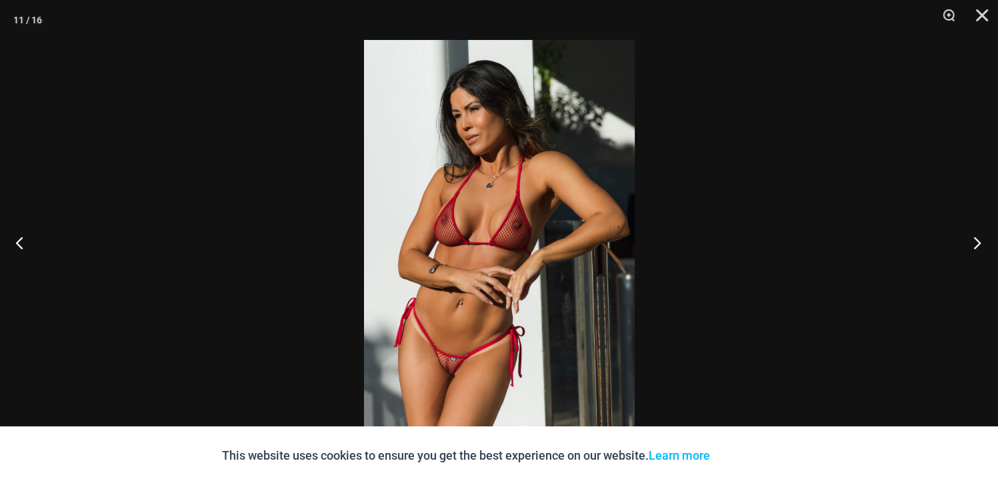
click at [976, 240] on button "Next" at bounding box center [973, 242] width 50 height 67
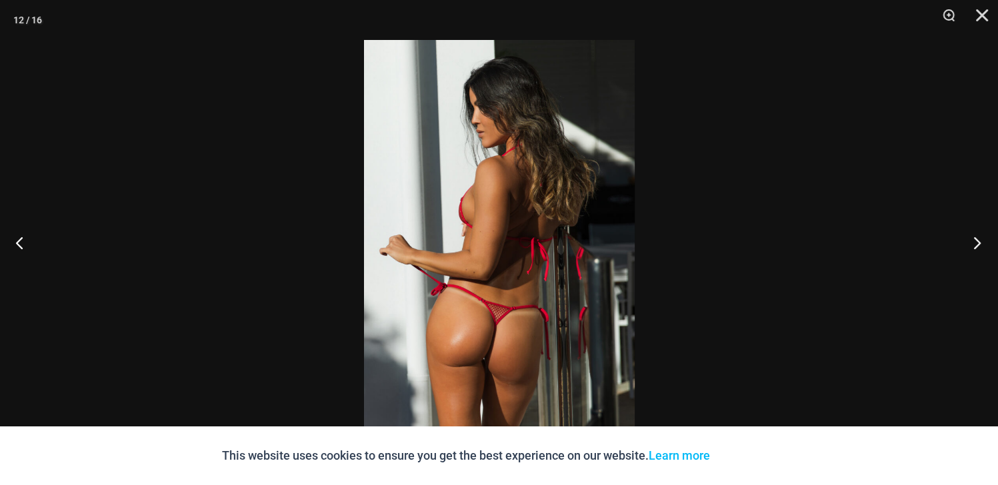
click at [976, 240] on button "Next" at bounding box center [973, 242] width 50 height 67
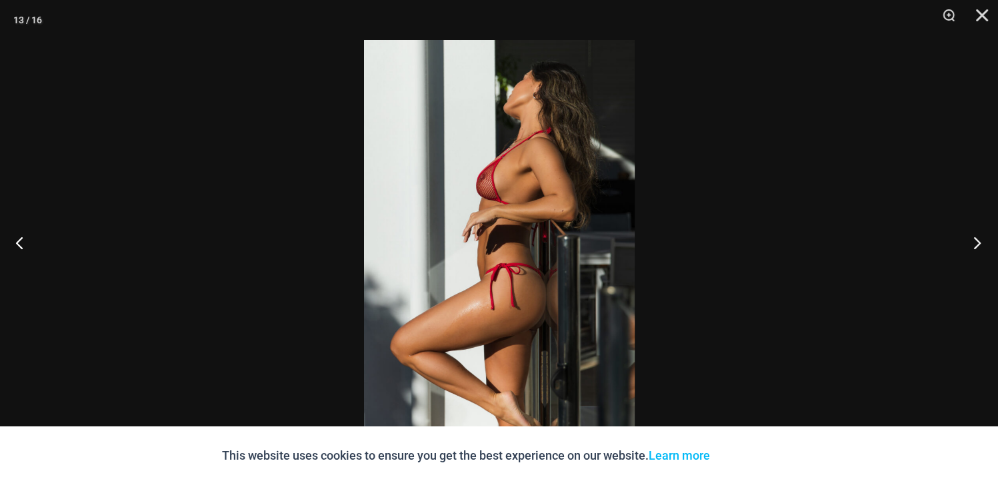
click at [976, 240] on button "Next" at bounding box center [973, 242] width 50 height 67
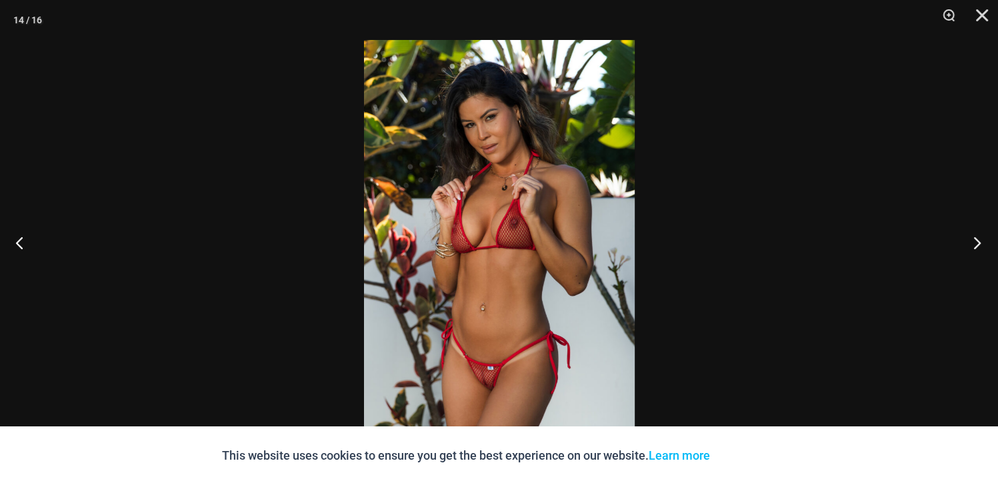
click at [976, 240] on button "Next" at bounding box center [973, 242] width 50 height 67
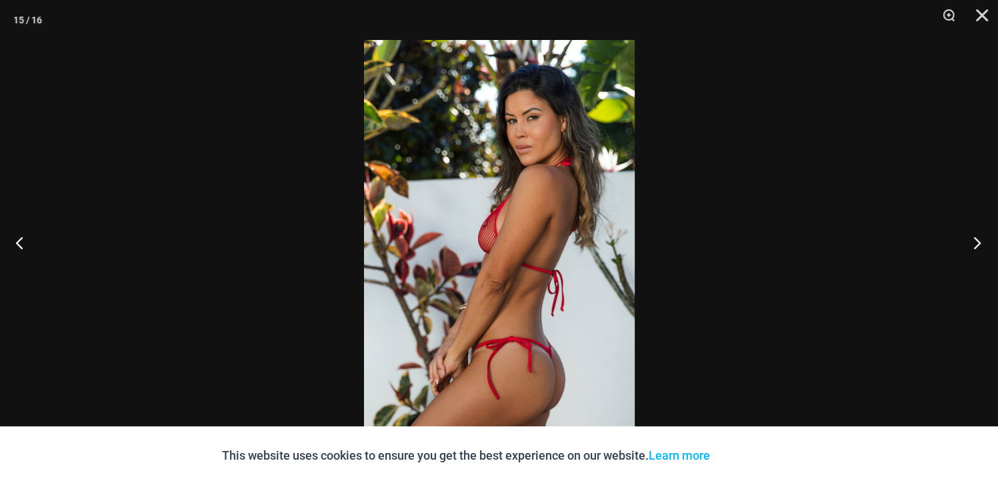
click at [976, 240] on button "Next" at bounding box center [973, 242] width 50 height 67
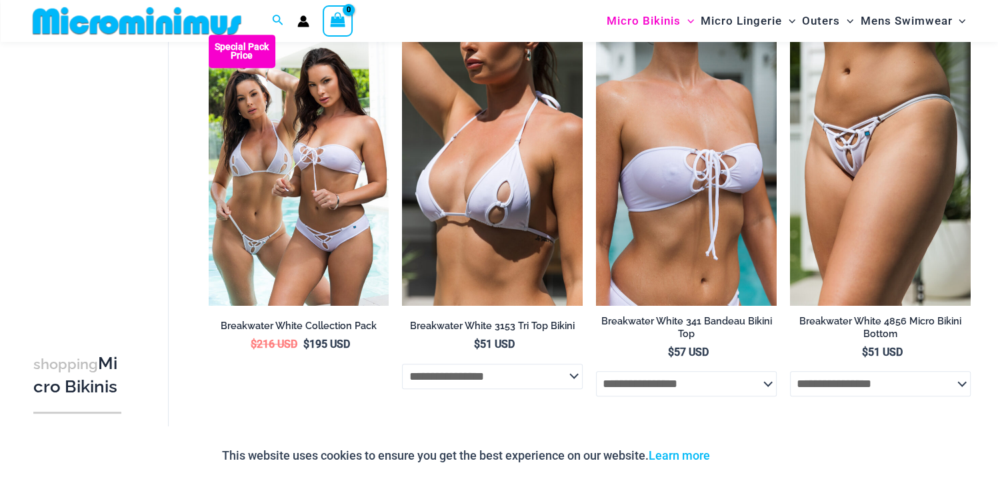
scroll to position [523, 0]
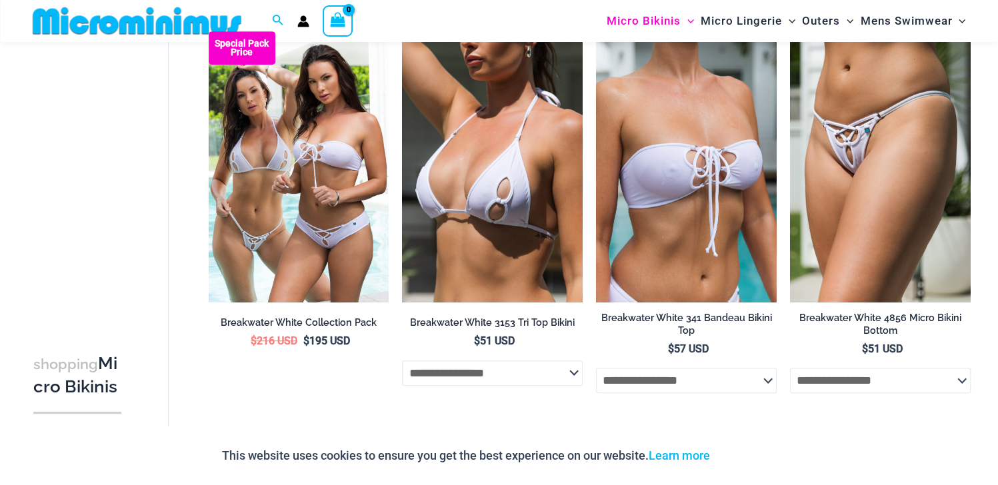
click at [467, 212] on img at bounding box center [492, 166] width 181 height 271
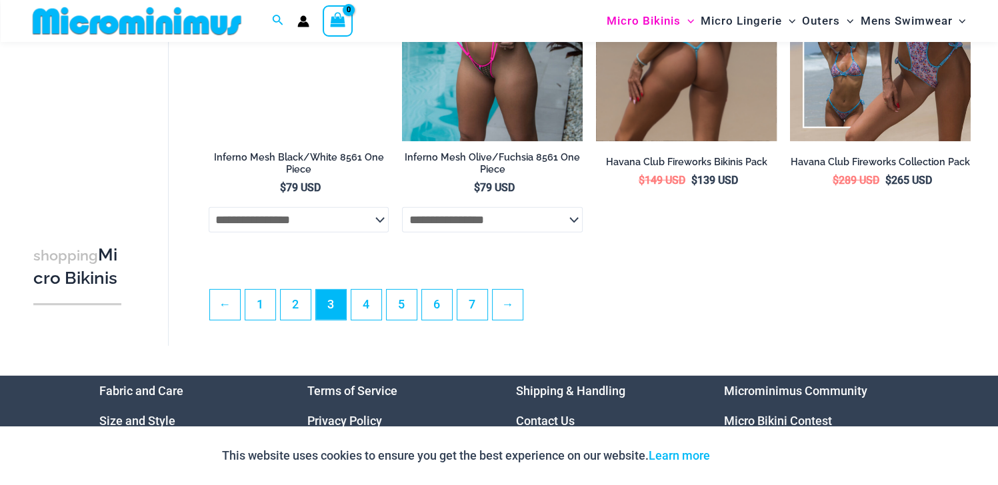
scroll to position [3122, 0]
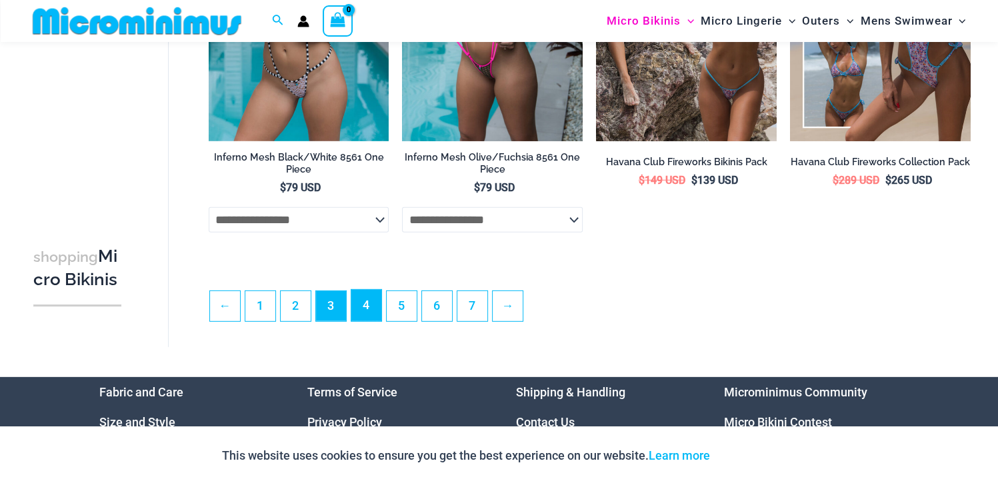
click at [369, 318] on link "4" at bounding box center [366, 305] width 30 height 31
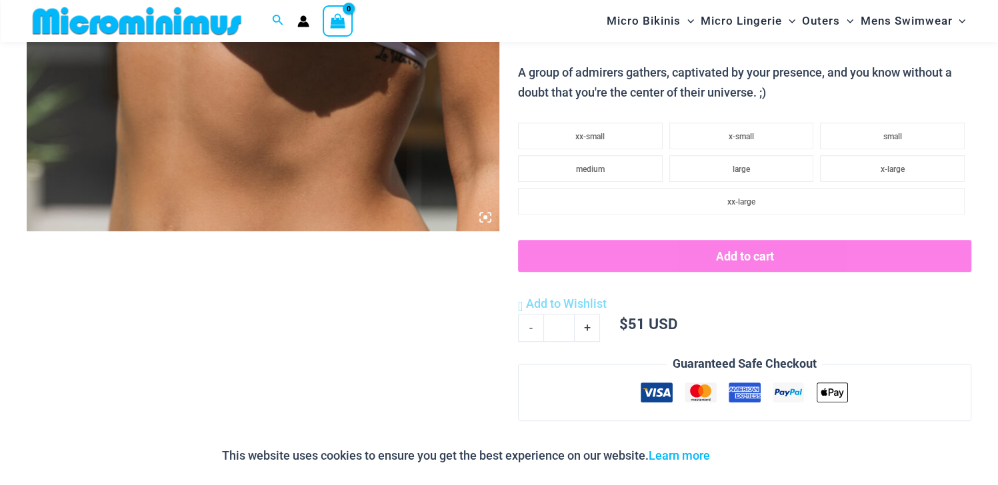
scroll to position [599, 0]
click at [484, 217] on icon at bounding box center [485, 217] width 4 height 4
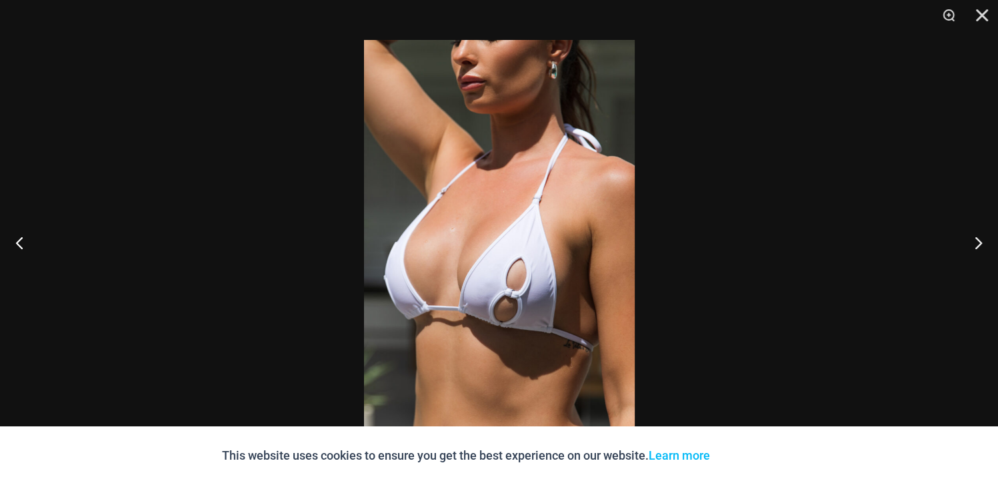
click at [484, 231] on img at bounding box center [499, 242] width 271 height 405
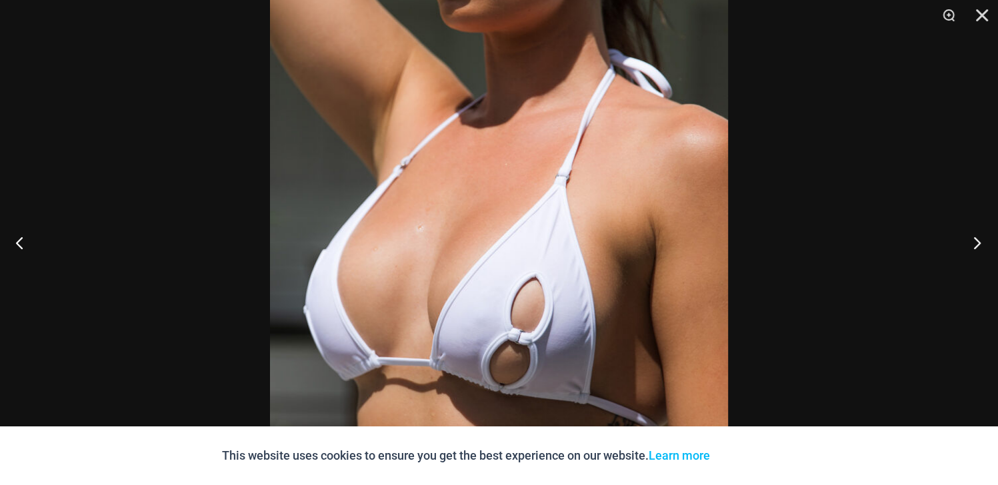
click at [981, 240] on button "Next" at bounding box center [973, 242] width 50 height 67
click at [980, 241] on button "Next" at bounding box center [973, 242] width 50 height 67
click at [986, 14] on button "Close" at bounding box center [977, 20] width 33 height 40
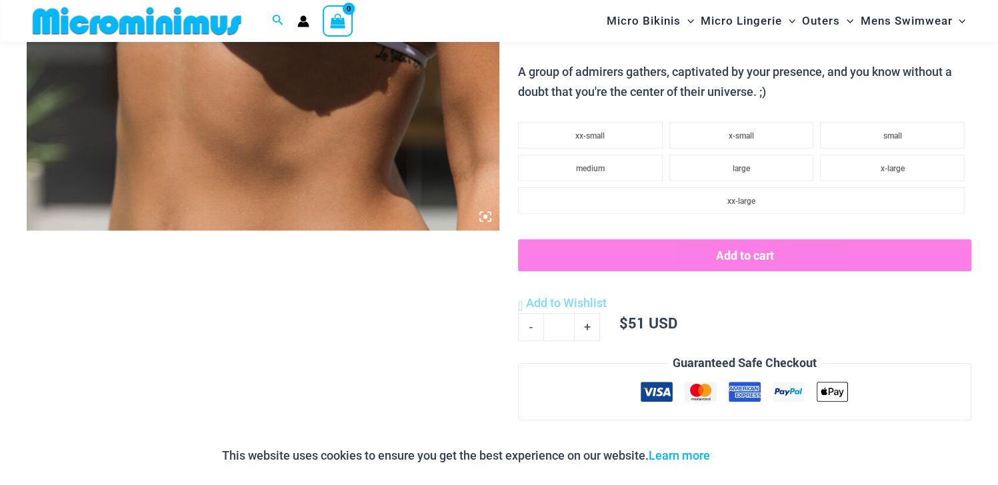
click at [483, 214] on icon at bounding box center [485, 217] width 12 height 12
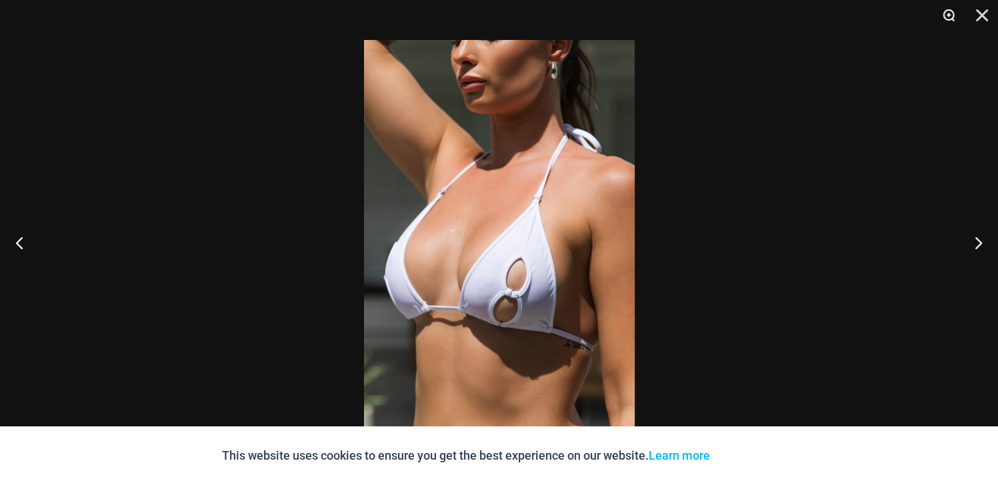
click at [945, 13] on button "Zoom" at bounding box center [943, 20] width 33 height 40
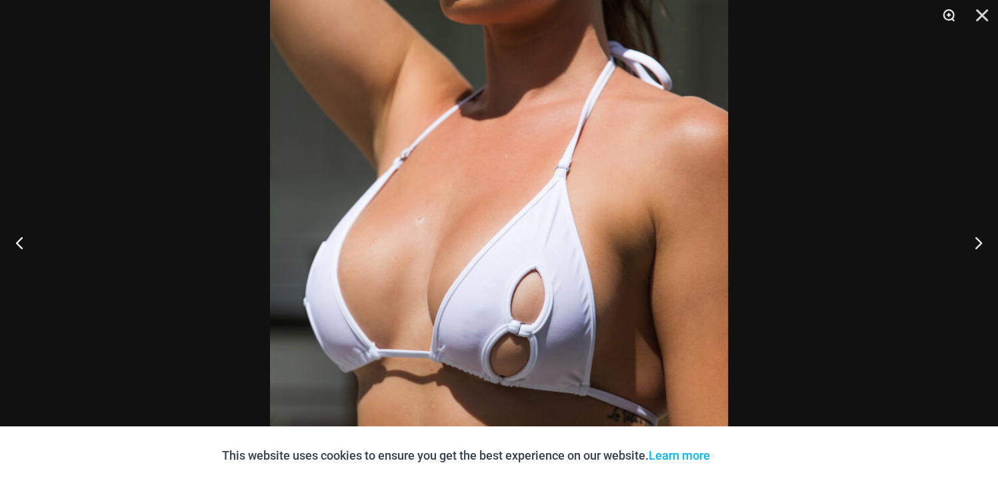
click at [947, 13] on button "Zoom" at bounding box center [943, 20] width 33 height 40
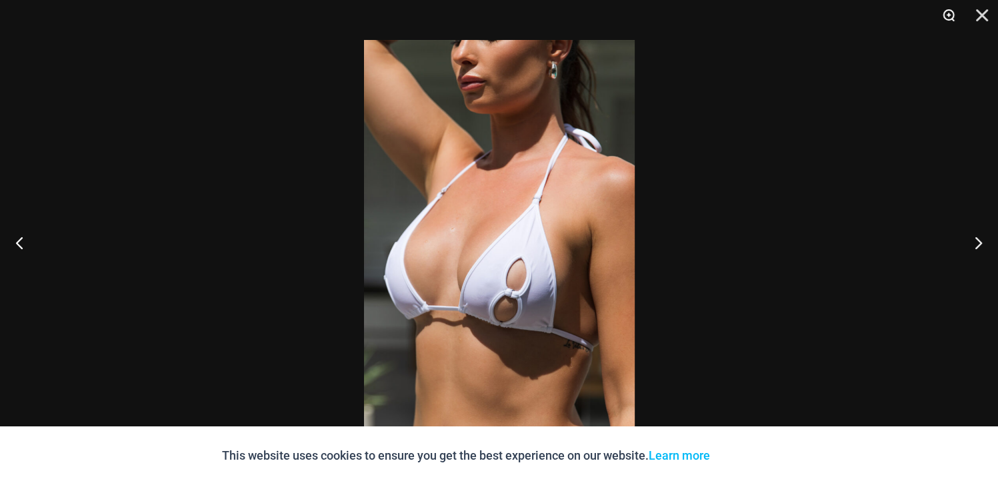
click at [947, 13] on button "Zoom" at bounding box center [943, 20] width 33 height 40
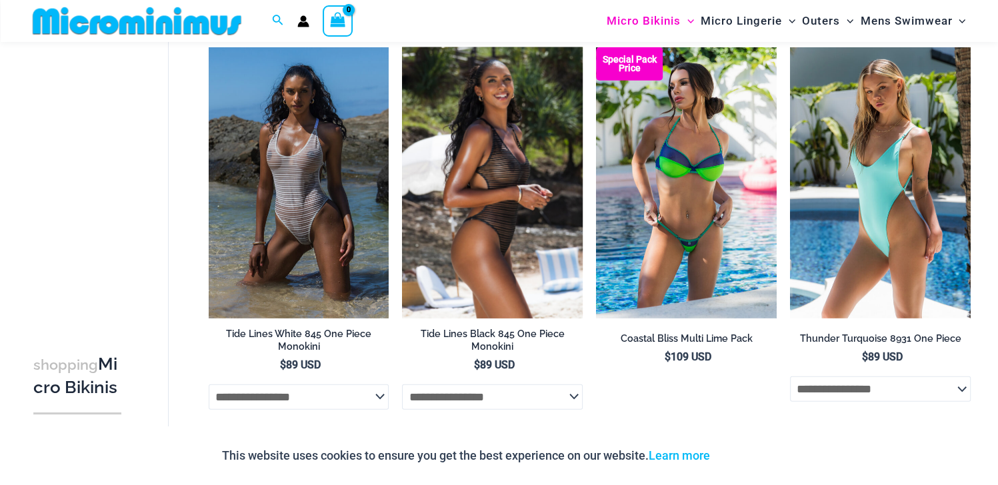
scroll to position [3066, 0]
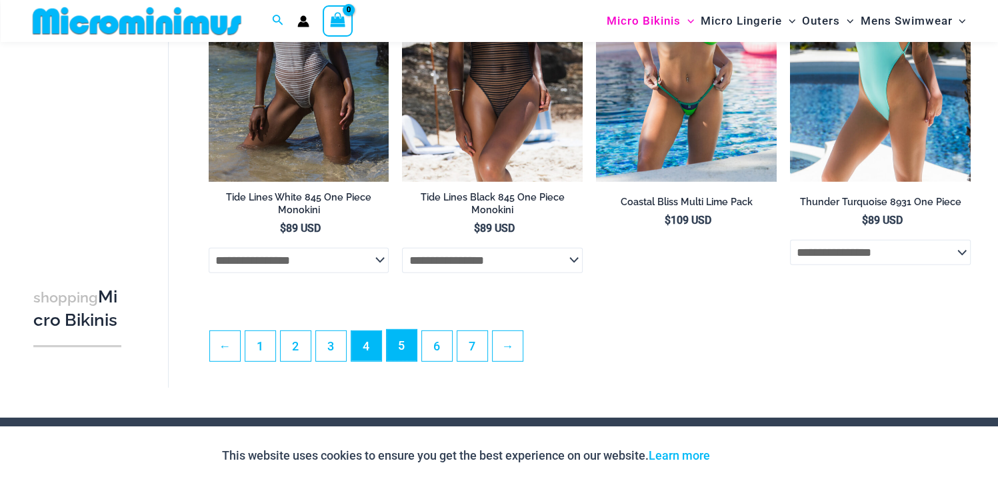
click at [401, 355] on link "5" at bounding box center [402, 345] width 30 height 31
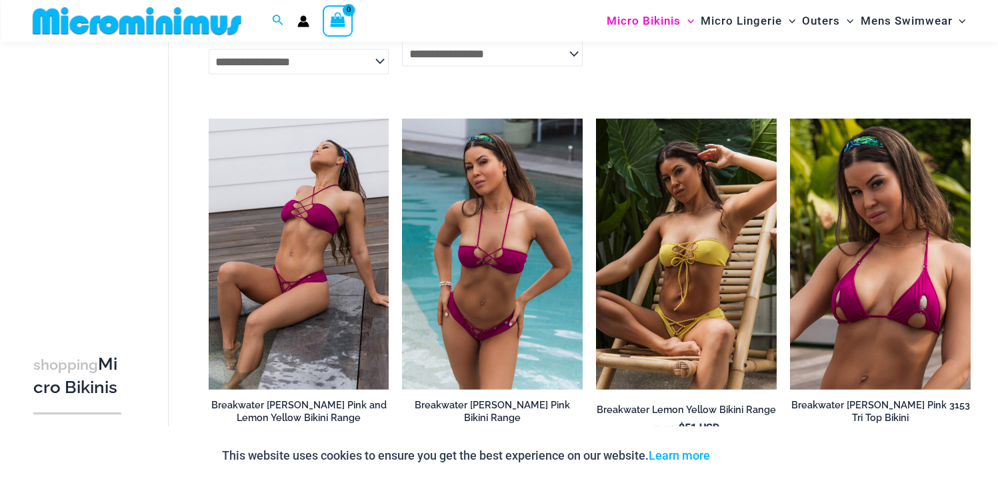
scroll to position [2455, 0]
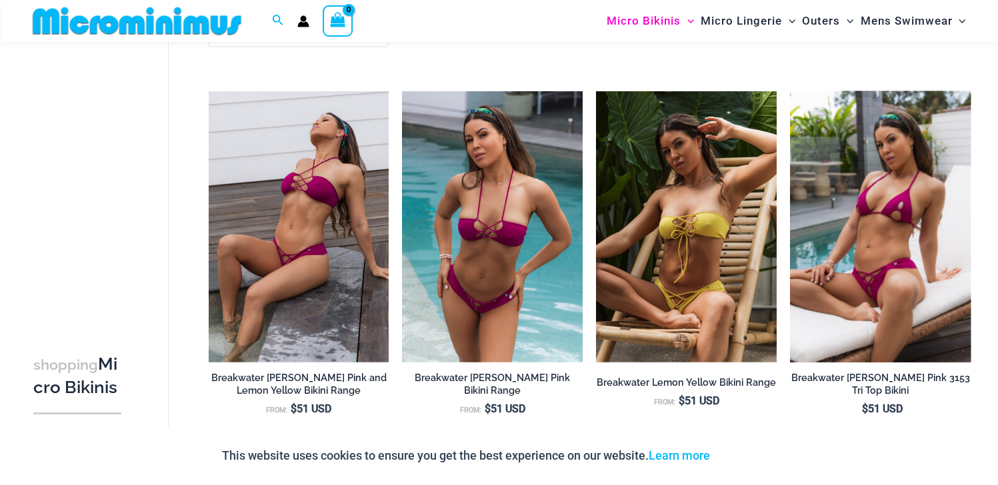
click at [897, 271] on img at bounding box center [880, 226] width 181 height 271
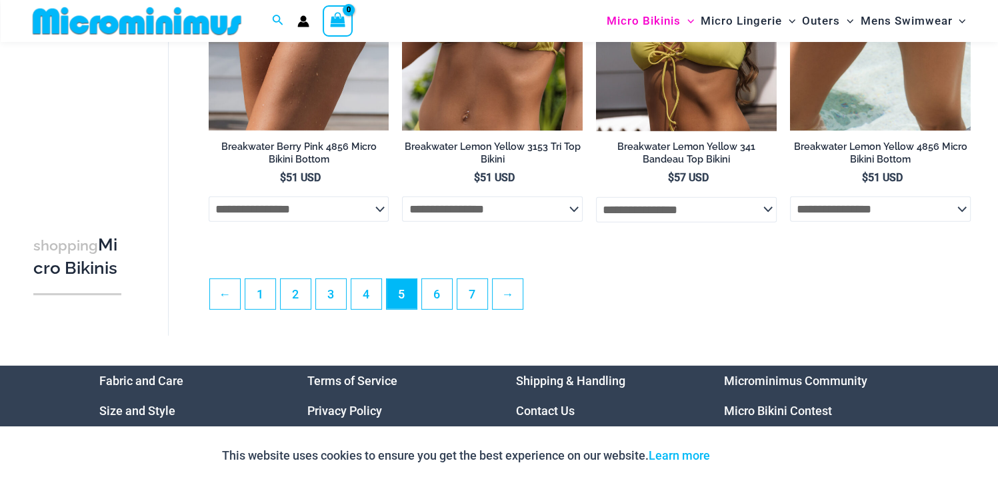
scroll to position [3122, 0]
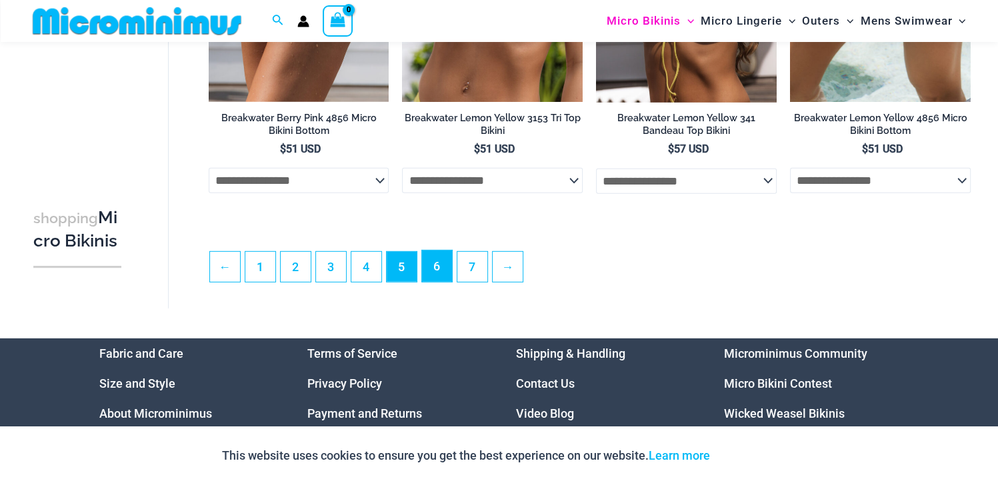
click at [429, 271] on link "6" at bounding box center [437, 266] width 30 height 31
click at [424, 268] on link "6" at bounding box center [437, 266] width 30 height 31
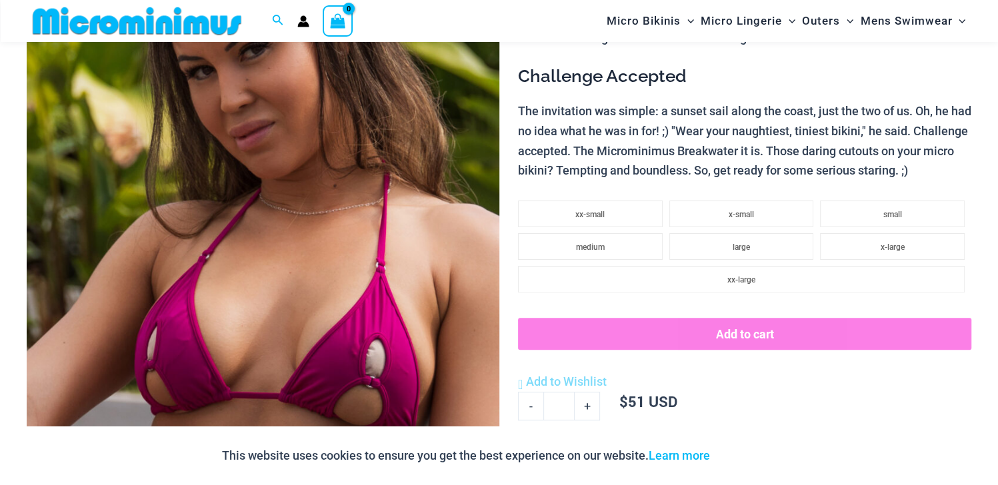
scroll to position [321, 0]
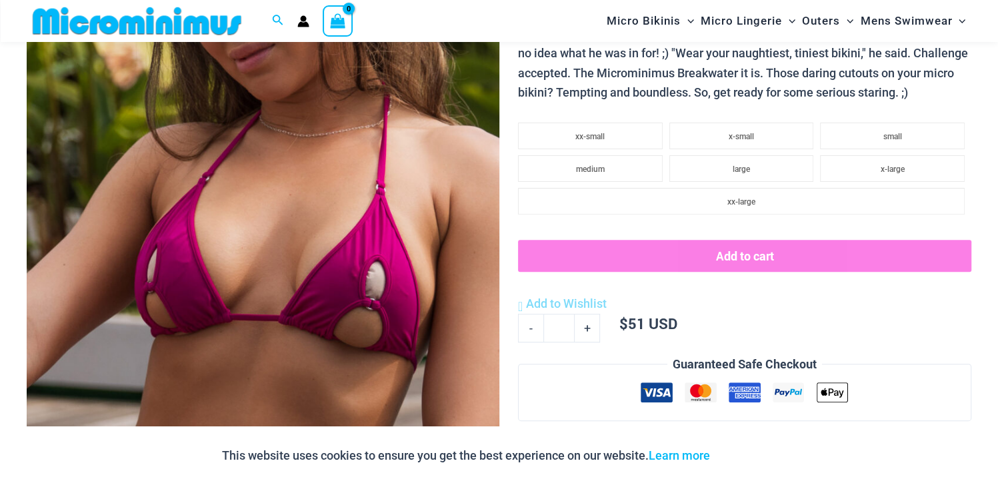
click at [365, 285] on img at bounding box center [263, 154] width 473 height 709
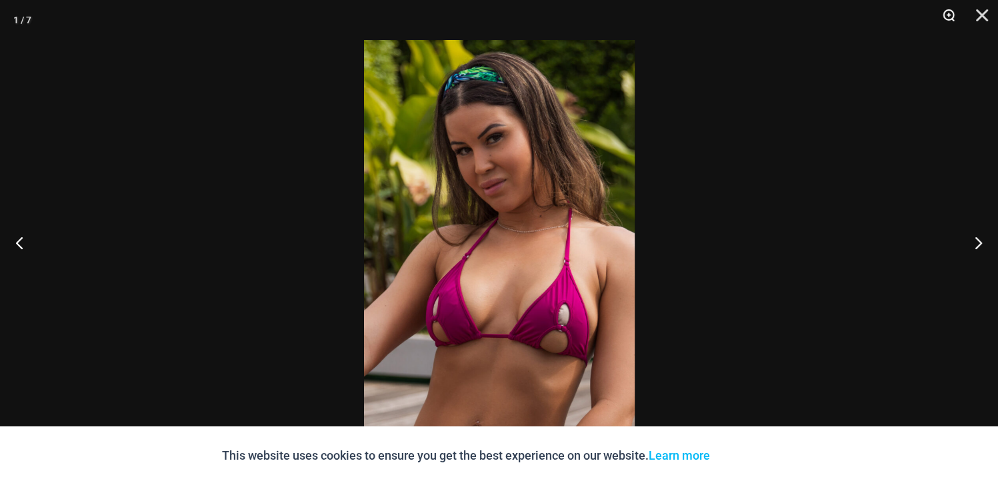
click at [951, 13] on button "Zoom" at bounding box center [943, 20] width 33 height 40
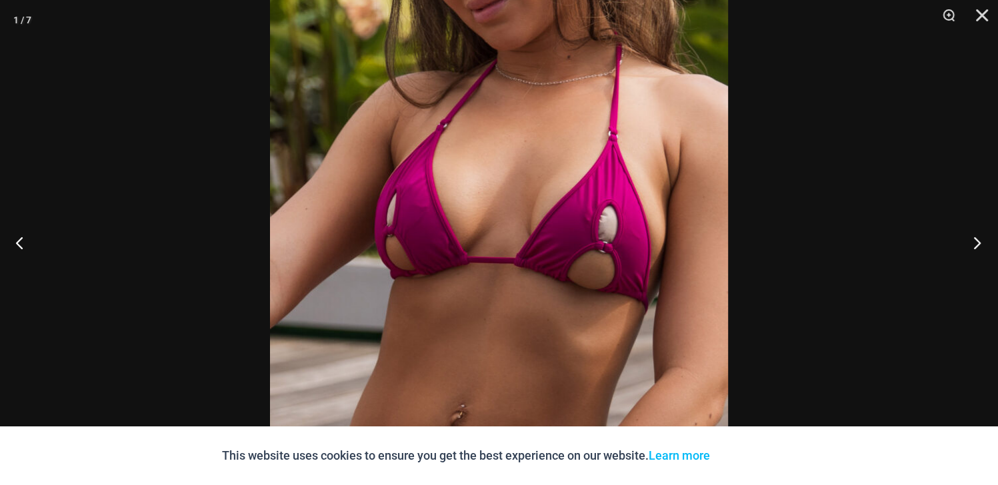
click at [977, 241] on button "Next" at bounding box center [973, 242] width 50 height 67
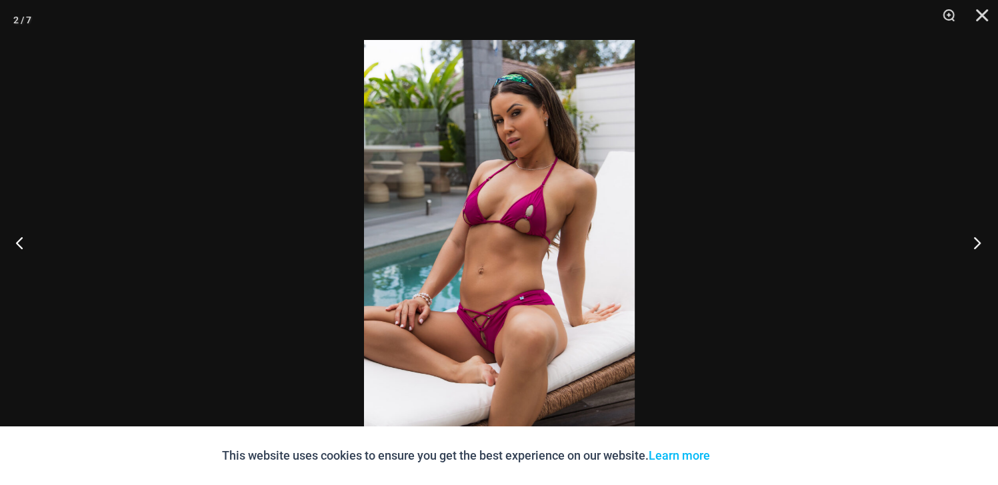
click at [977, 241] on button "Next" at bounding box center [973, 242] width 50 height 67
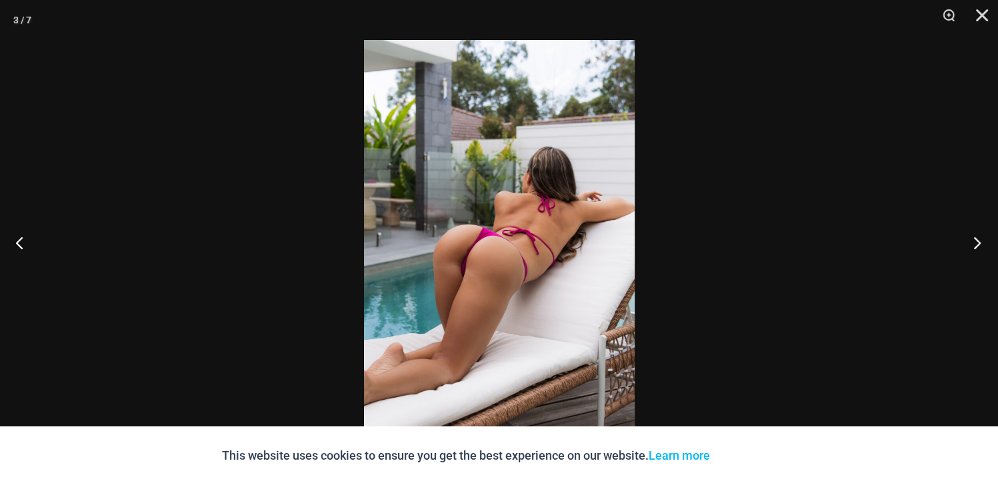
click at [977, 241] on button "Next" at bounding box center [973, 242] width 50 height 67
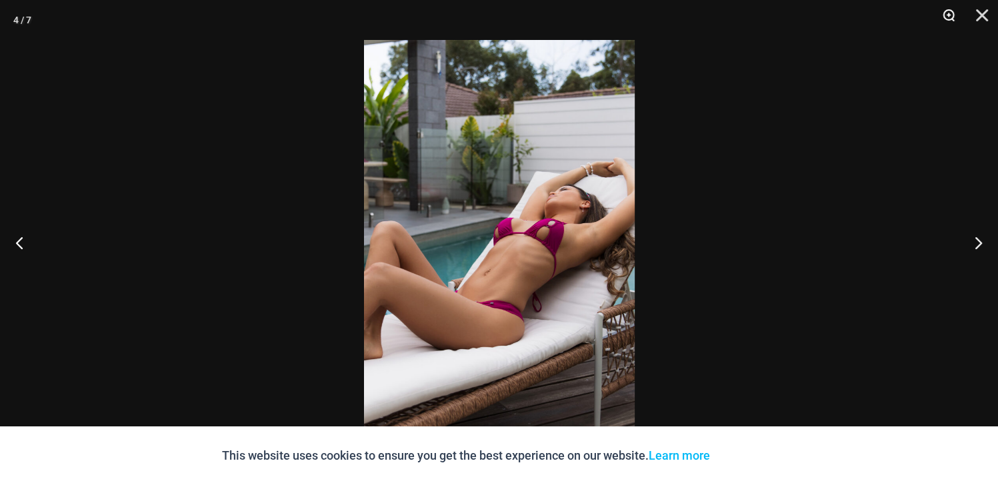
click at [949, 12] on button "Zoom" at bounding box center [943, 20] width 33 height 40
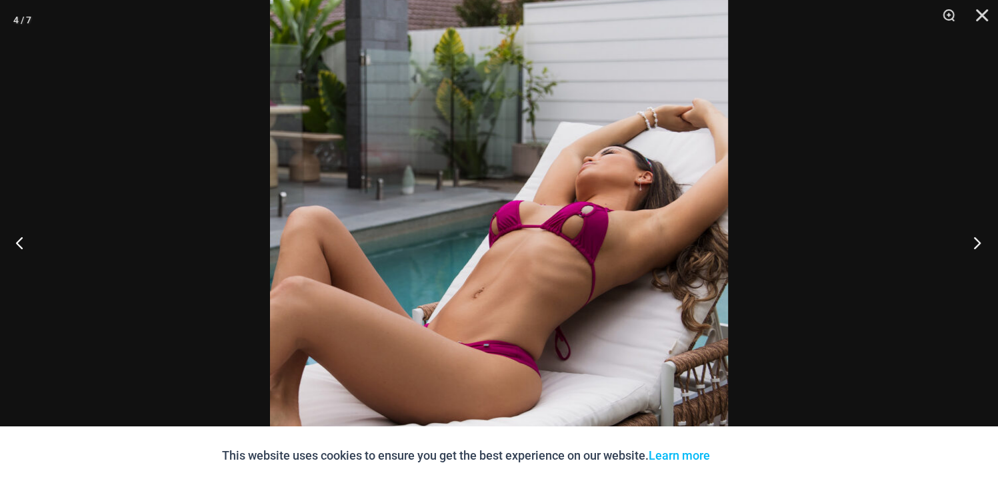
click at [976, 241] on button "Next" at bounding box center [973, 242] width 50 height 67
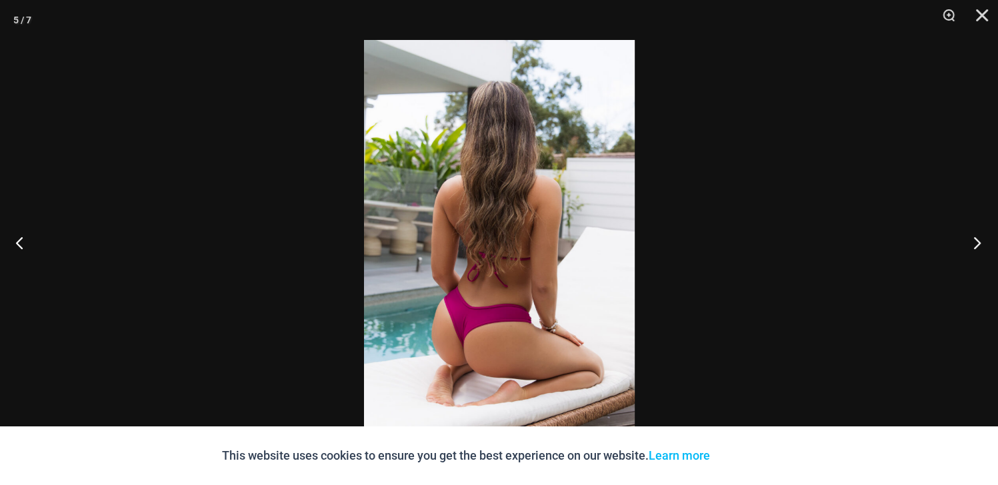
click at [976, 241] on button "Next" at bounding box center [973, 242] width 50 height 67
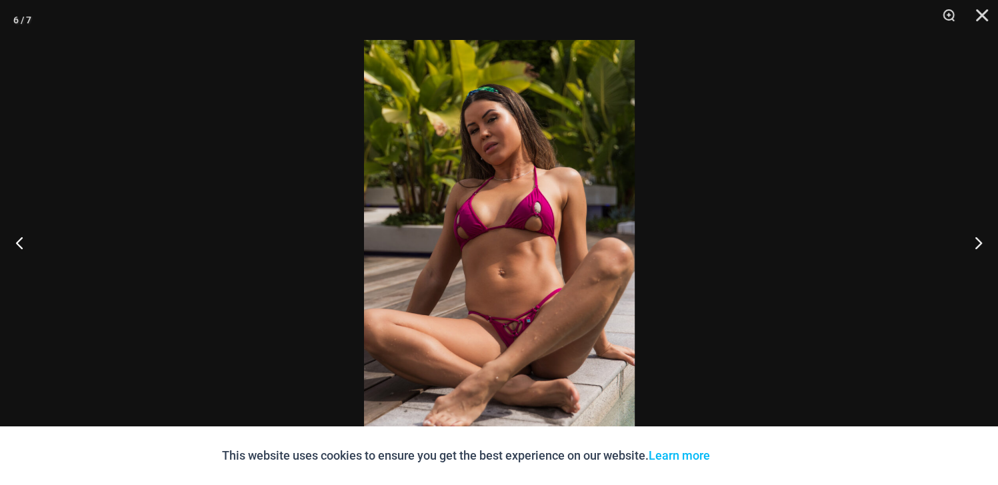
click at [571, 176] on img at bounding box center [499, 242] width 271 height 405
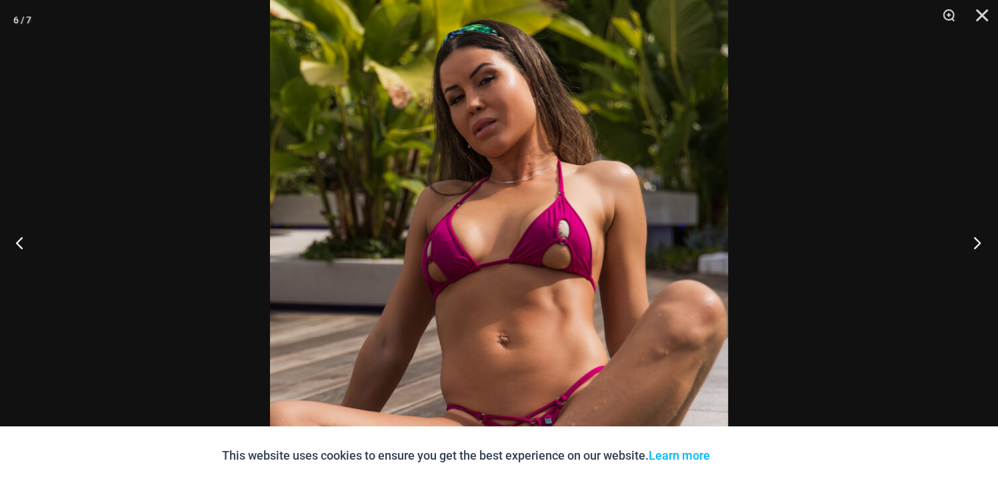
click at [977, 241] on button "Next" at bounding box center [973, 242] width 50 height 67
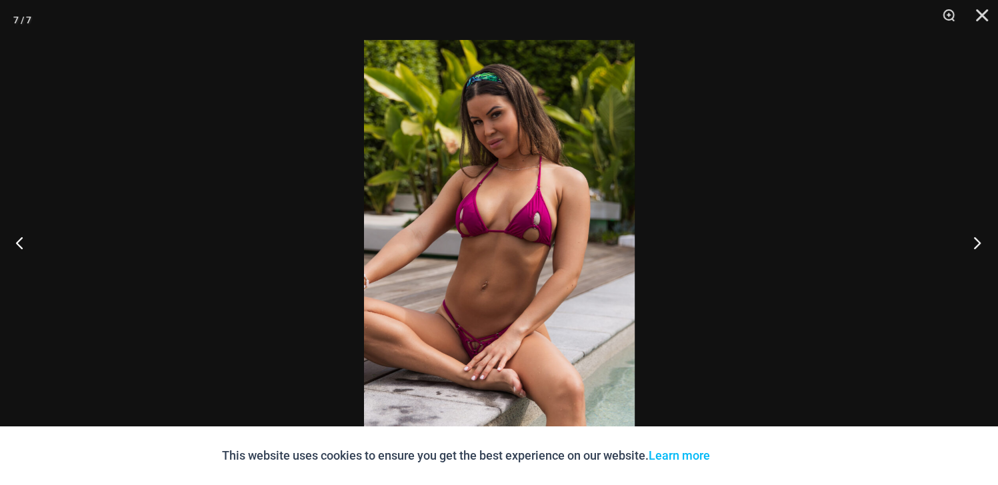
click at [977, 241] on button "Next" at bounding box center [973, 242] width 50 height 67
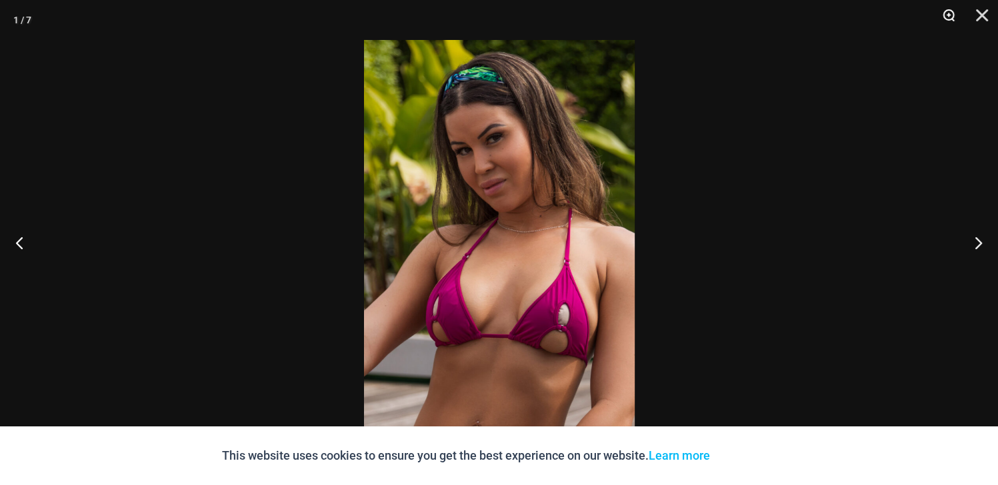
click at [945, 13] on button "Zoom" at bounding box center [943, 20] width 33 height 40
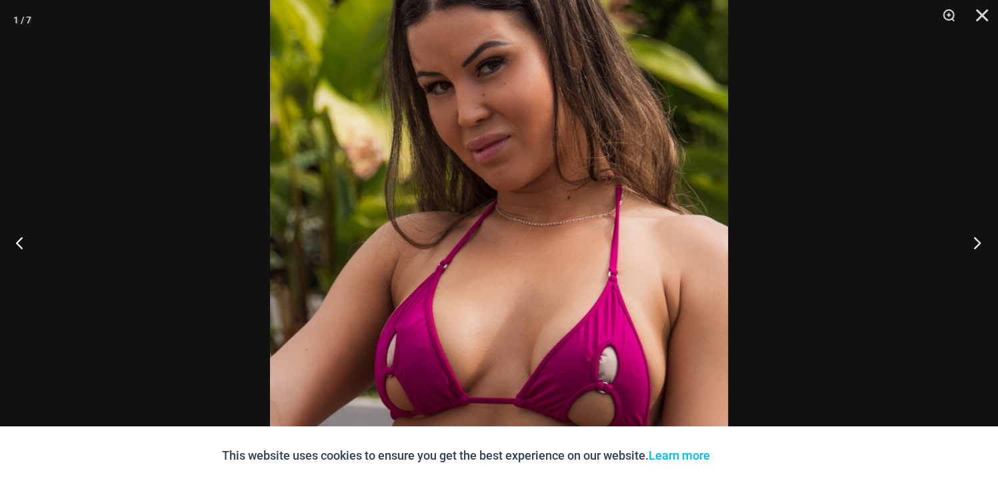
click at [982, 245] on button "Next" at bounding box center [973, 242] width 50 height 67
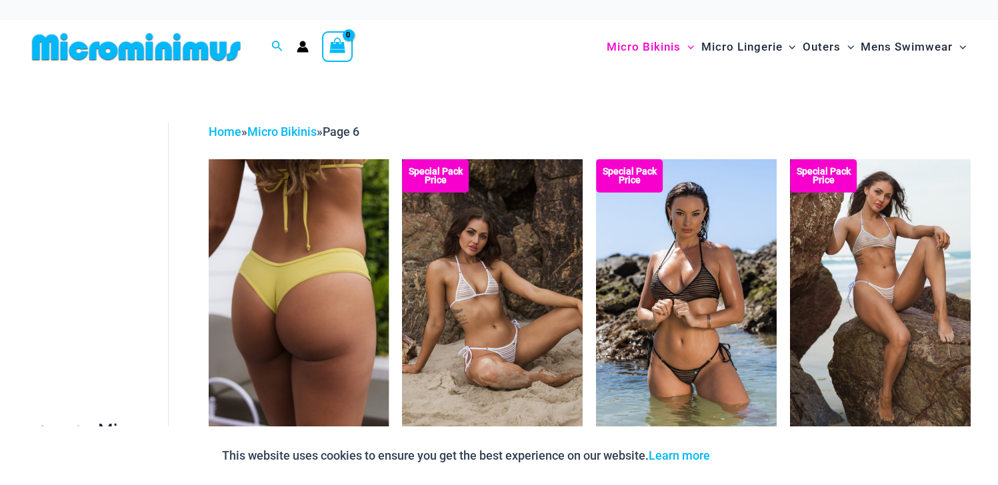
click at [301, 294] on img at bounding box center [299, 294] width 181 height 271
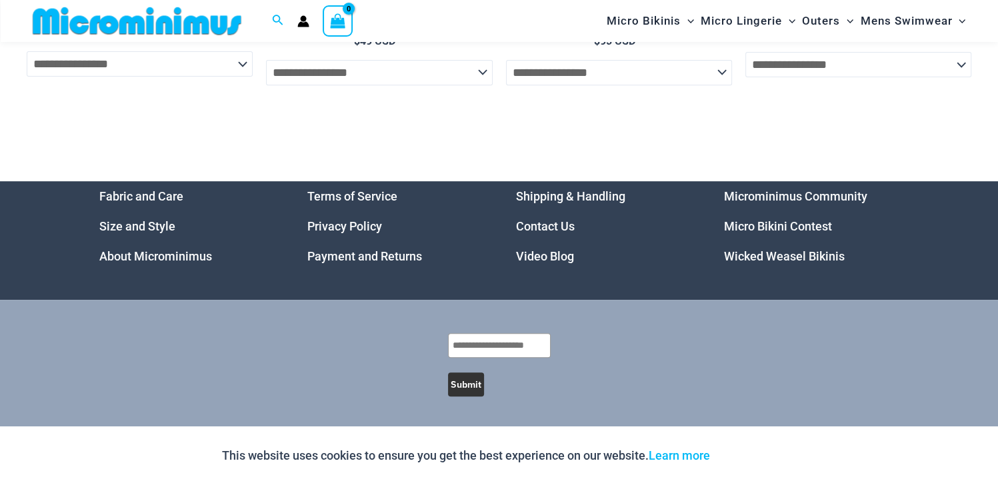
scroll to position [4509, 0]
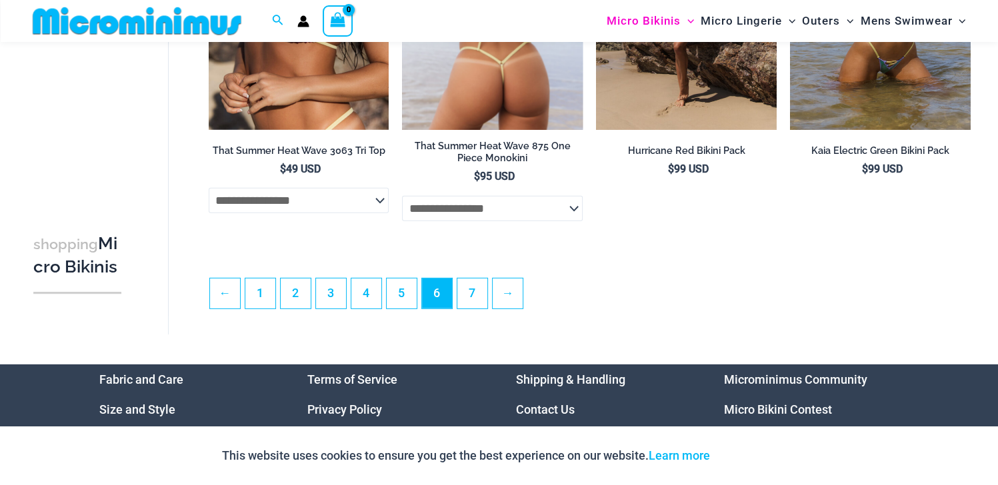
scroll to position [3190, 0]
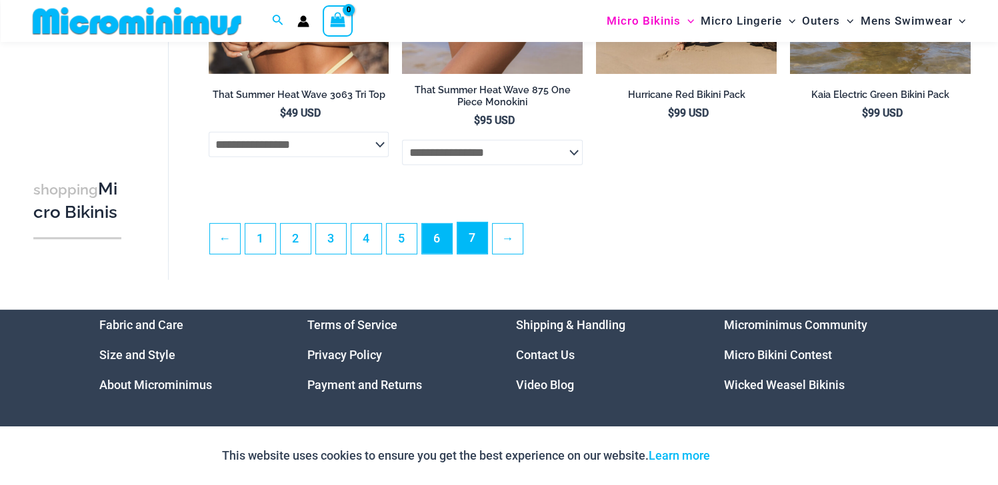
click at [476, 249] on link "7" at bounding box center [472, 238] width 30 height 31
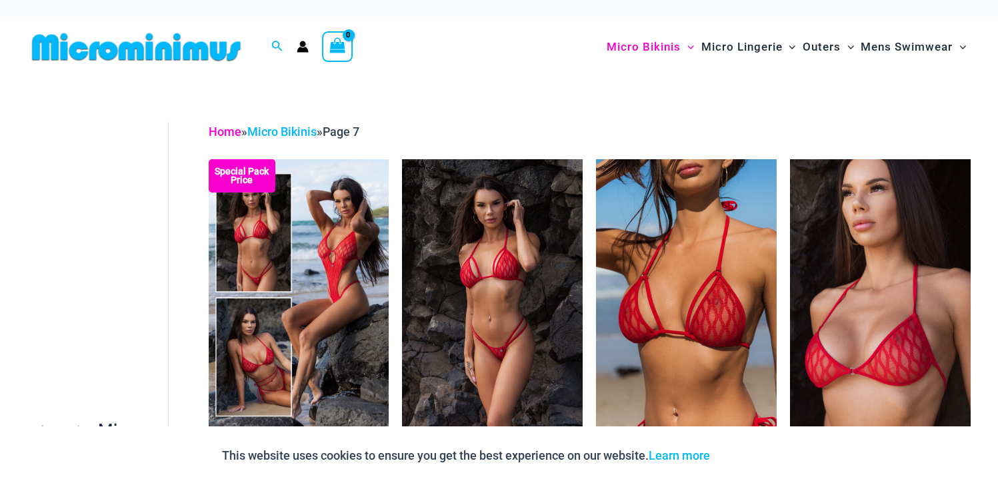
click at [227, 132] on link "Home" at bounding box center [225, 132] width 33 height 14
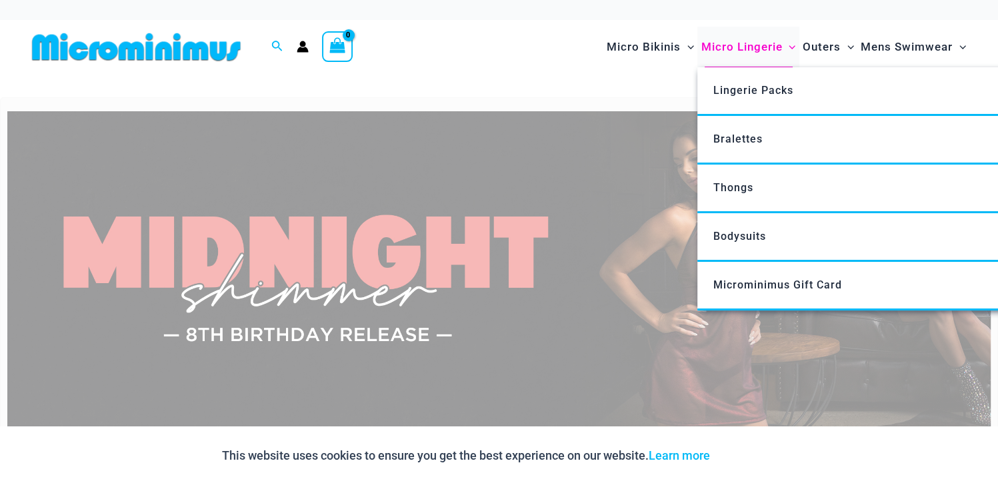
click at [736, 44] on span "Micro Lingerie" at bounding box center [741, 47] width 81 height 34
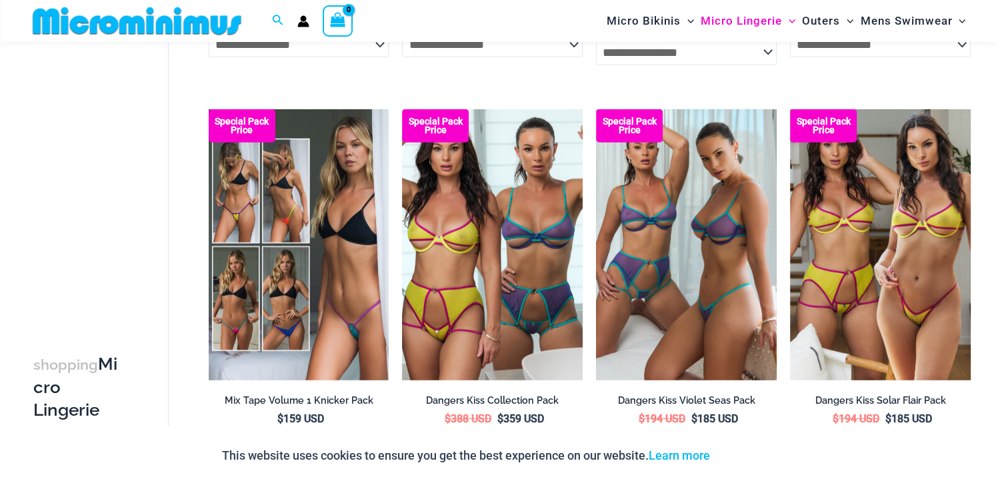
scroll to position [3121, 0]
